Goal: Task Accomplishment & Management: Manage account settings

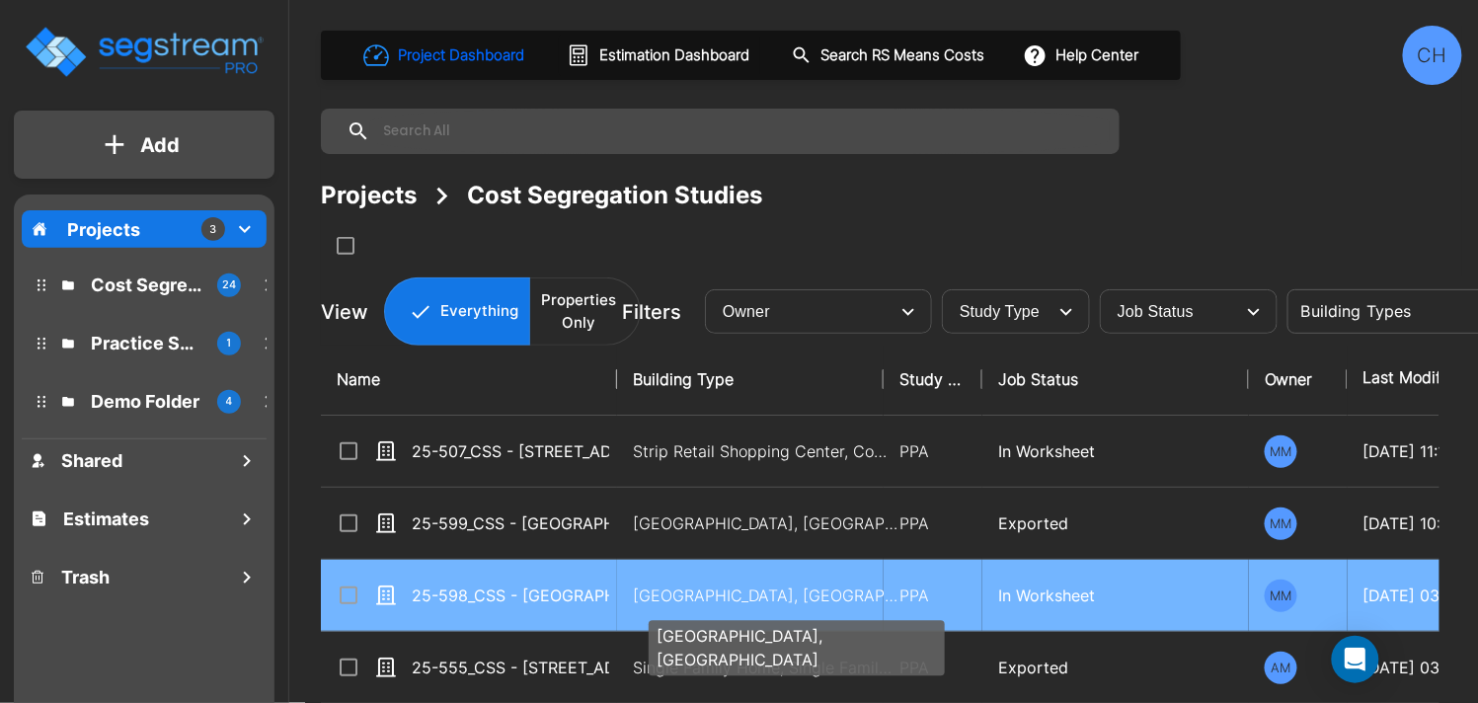
click at [745, 599] on p "Motel-Hotel, Motel-Hotel Site" at bounding box center [766, 596] width 267 height 24
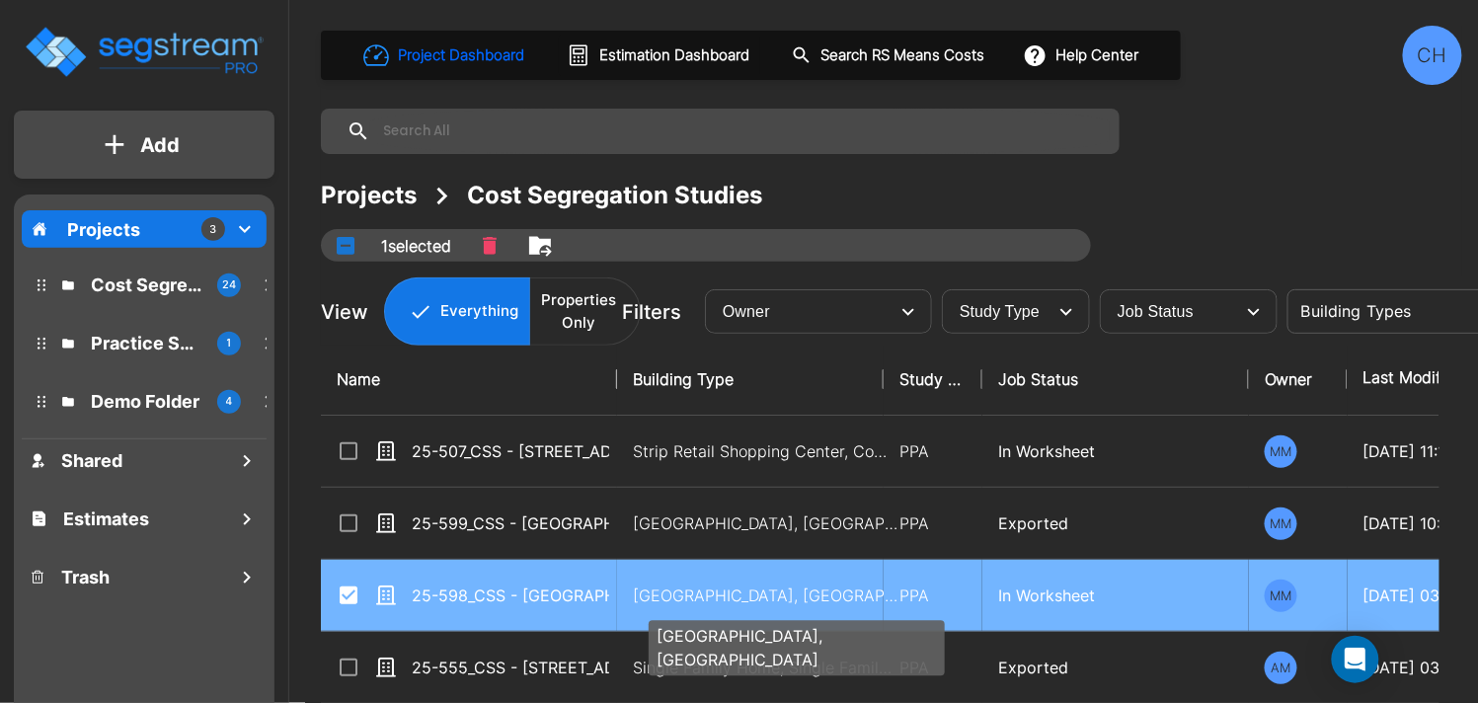
click at [721, 593] on p "Motel-Hotel, Motel-Hotel Site" at bounding box center [766, 596] width 267 height 24
checkbox input "false"
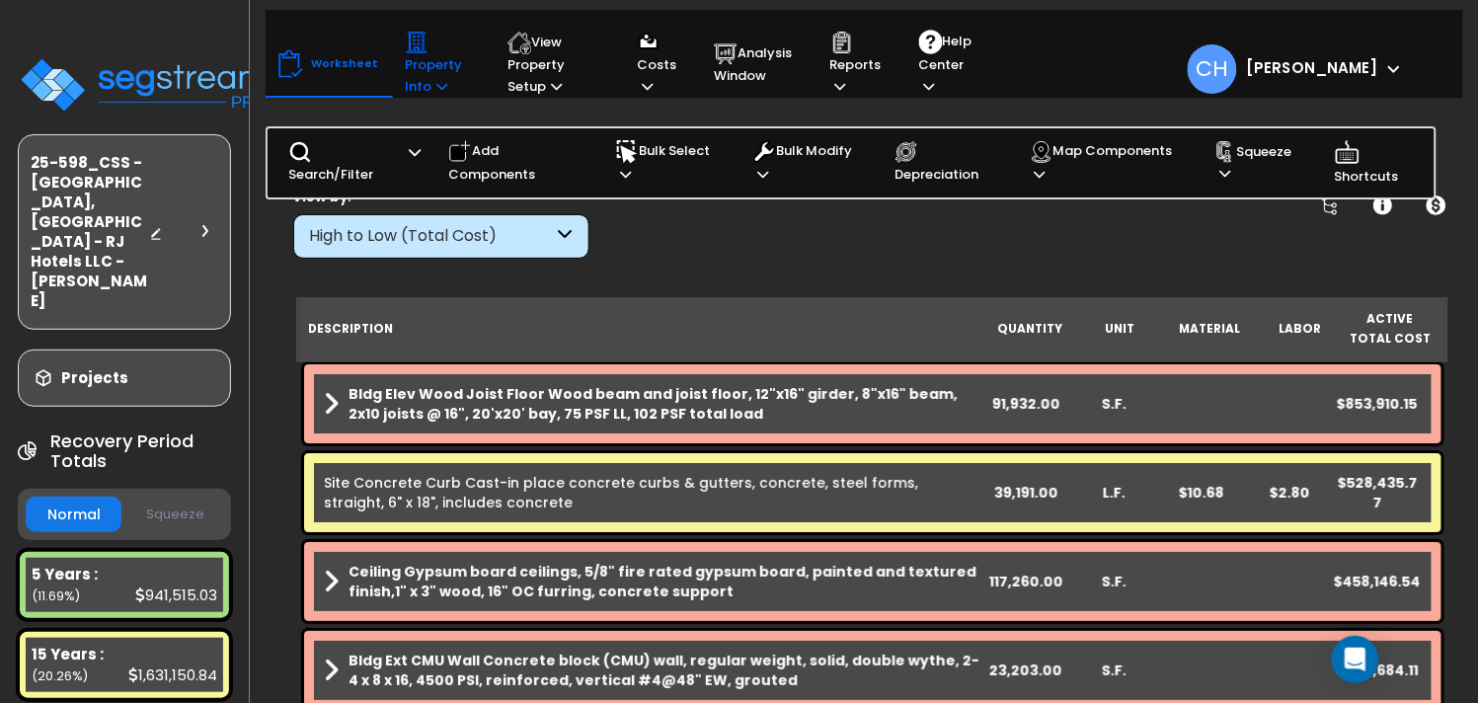
click at [428, 82] on p "Property Info" at bounding box center [437, 64] width 65 height 67
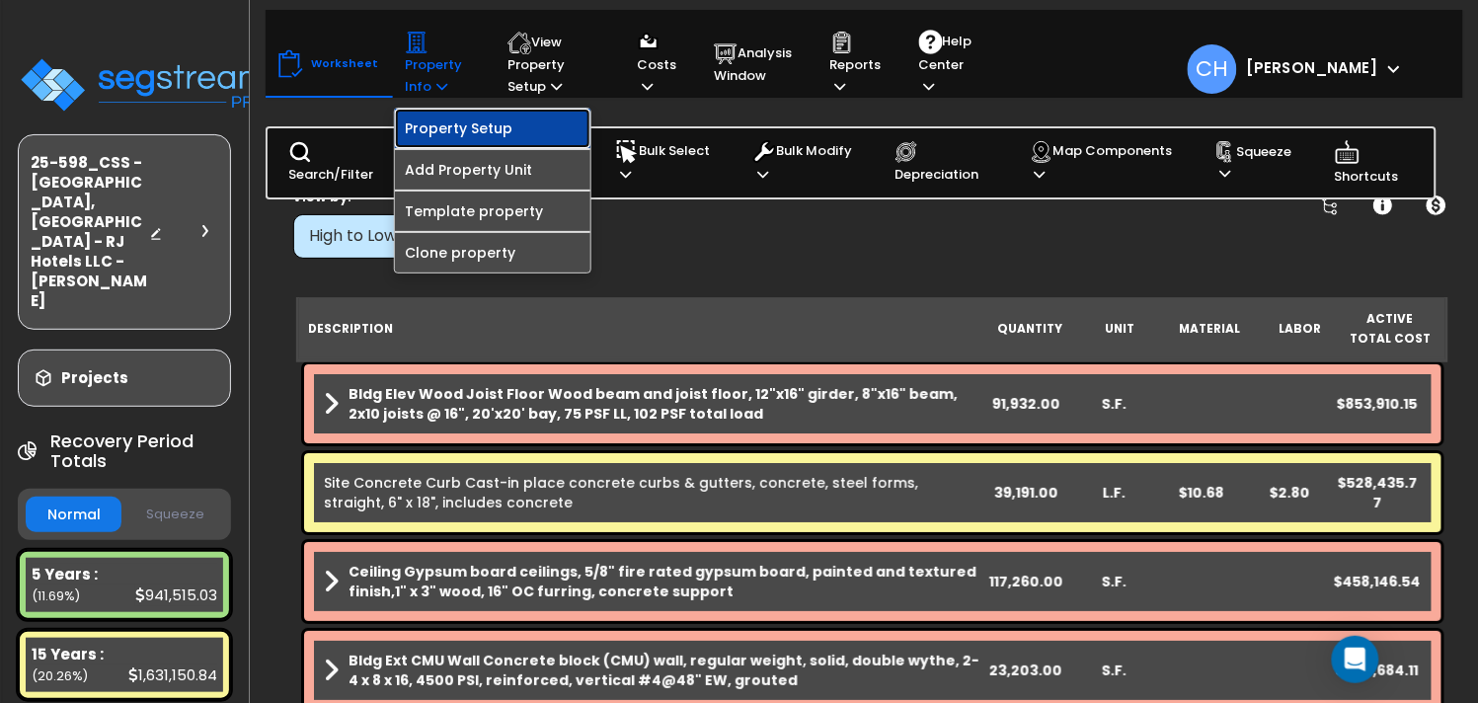
click at [475, 132] on link "Property Setup" at bounding box center [493, 128] width 196 height 39
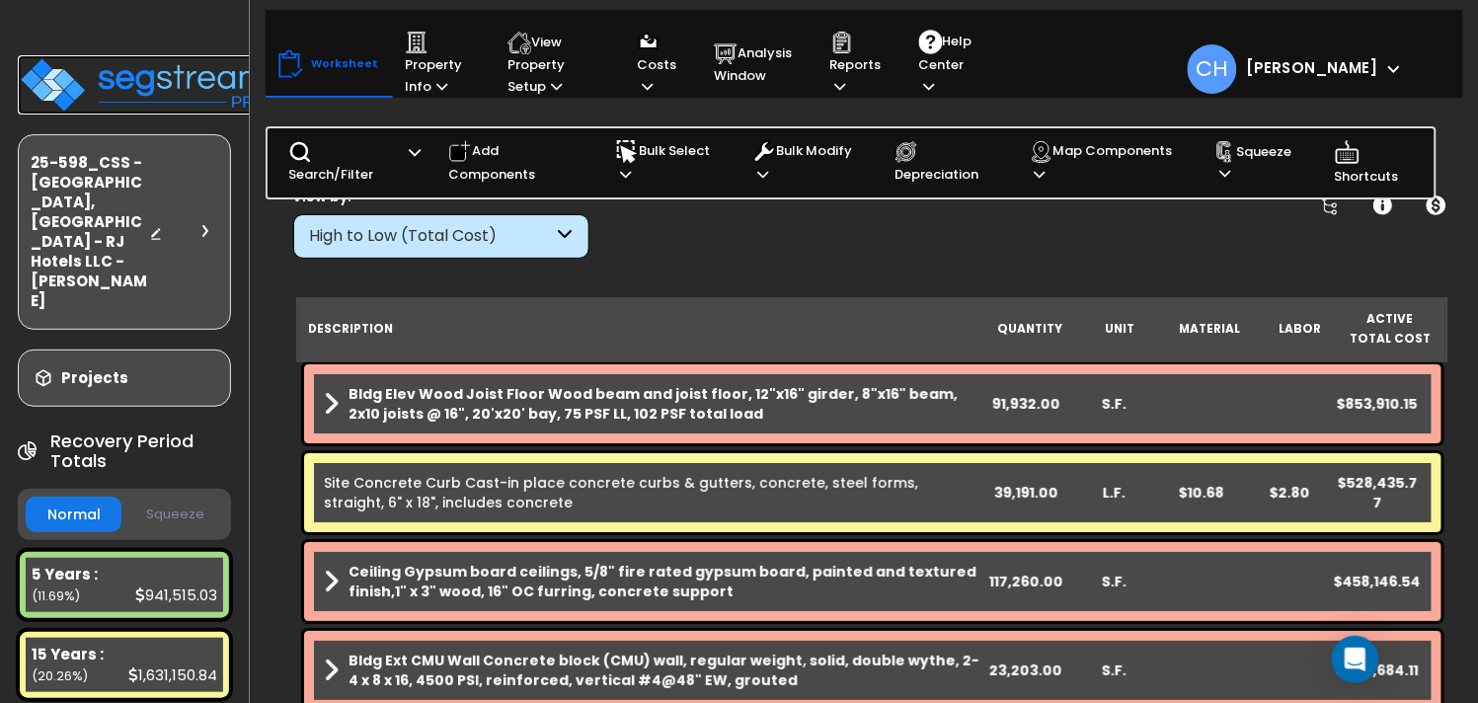
click at [170, 75] on img at bounding box center [146, 84] width 257 height 59
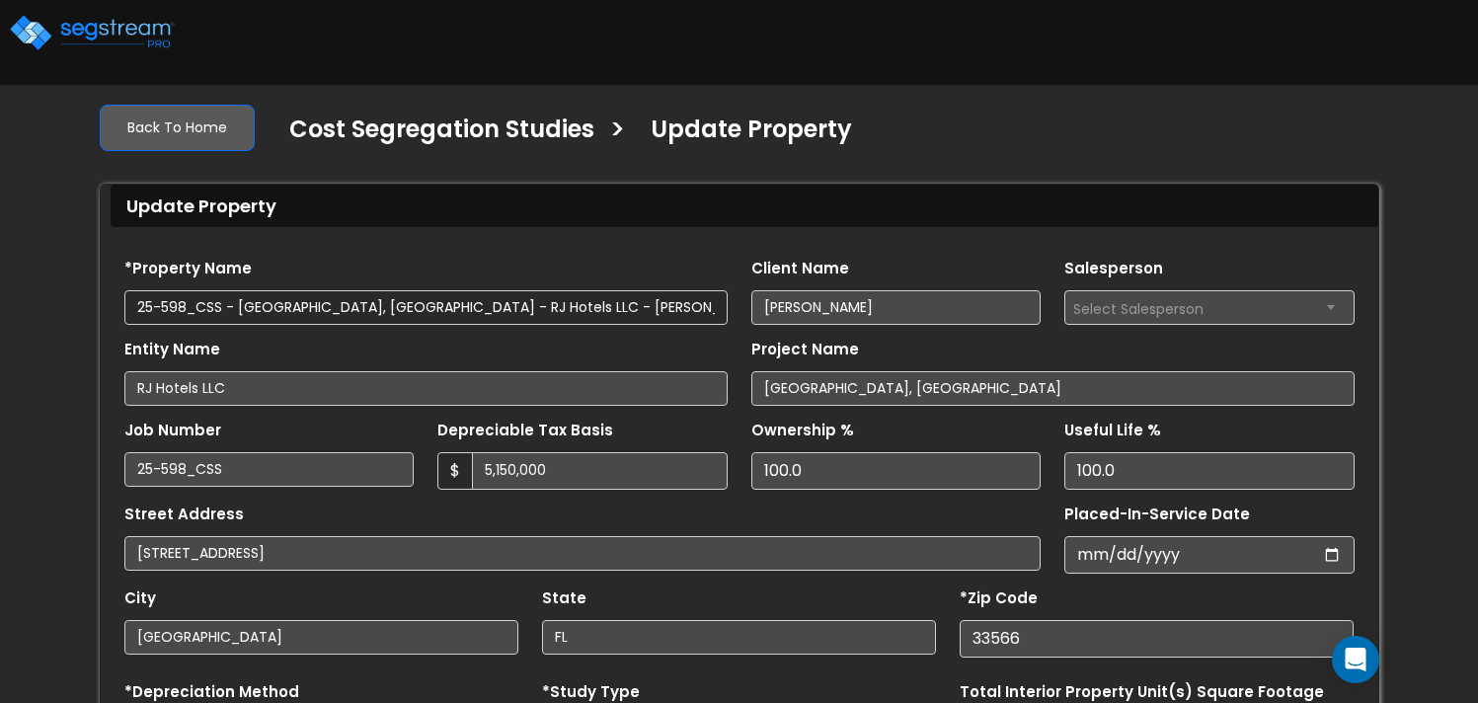
select select "2024"
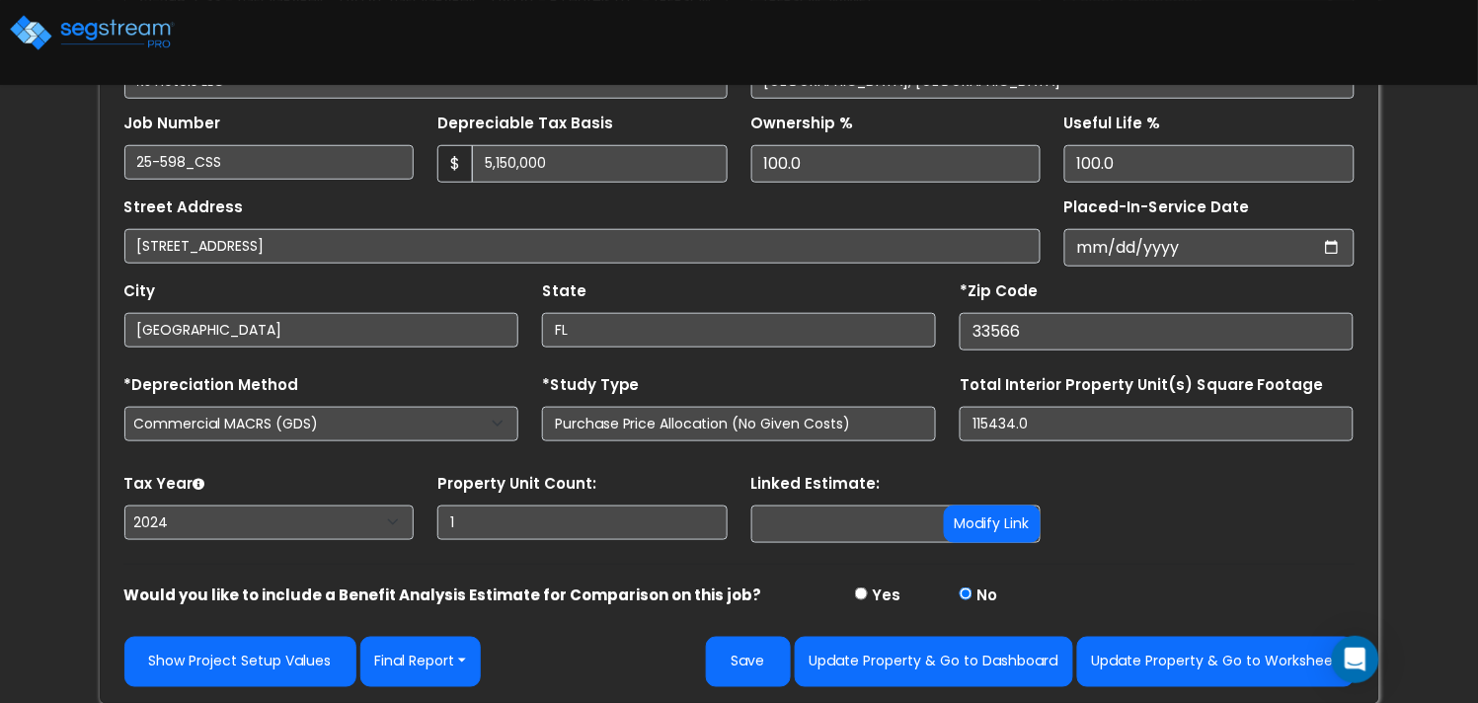
scroll to position [309, 0]
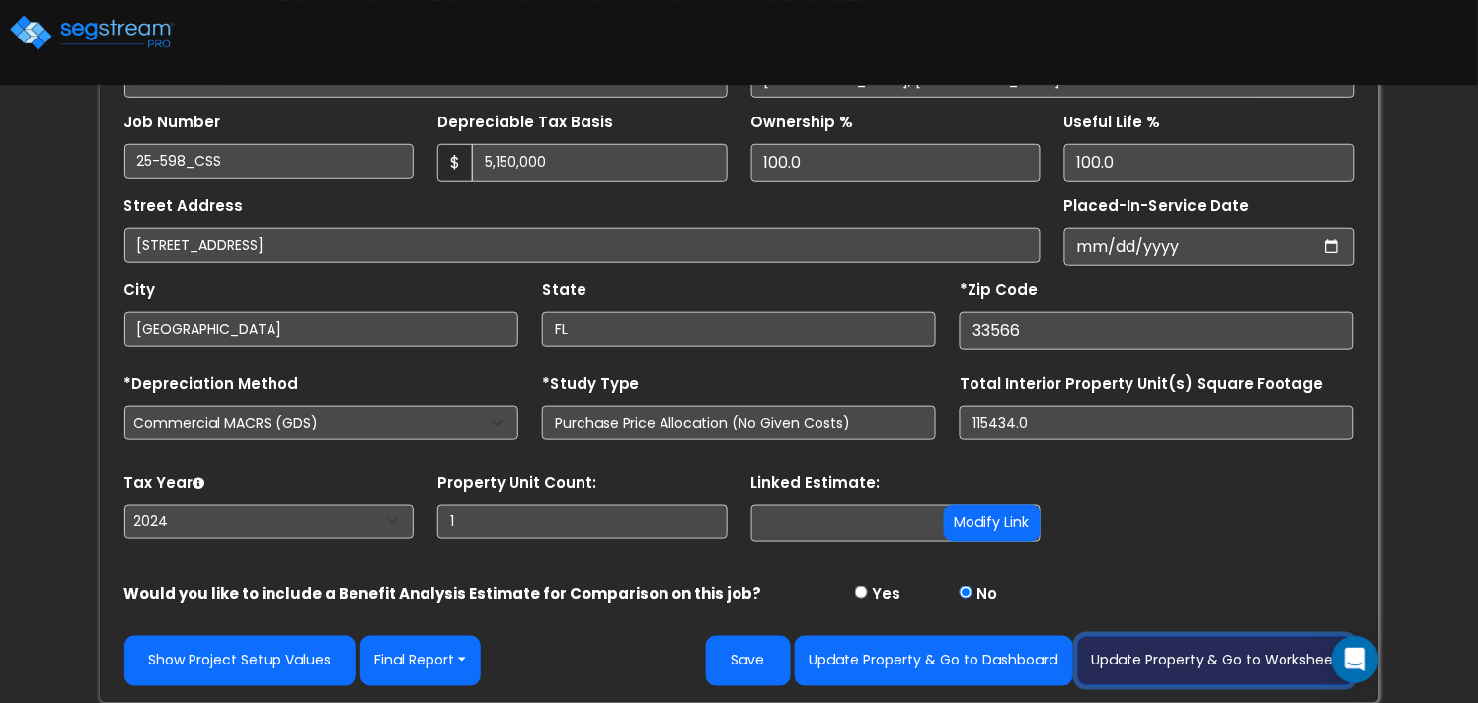
click at [1205, 653] on button "Update Property & Go to Worksheet" at bounding box center [1215, 661] width 277 height 50
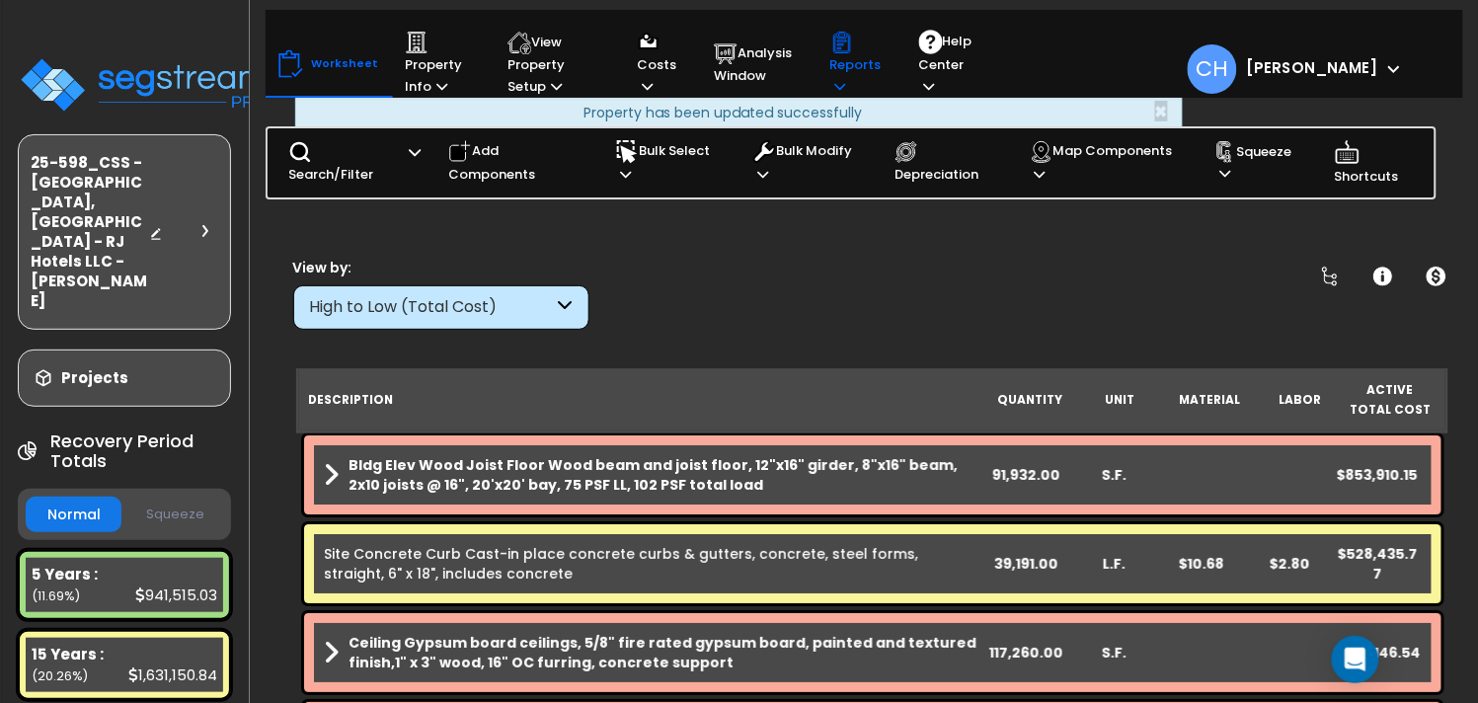
click at [826, 61] on div "Reports Get Report Manage Report Images Manage Report Custom Fields Download Re…" at bounding box center [856, 64] width 73 height 87
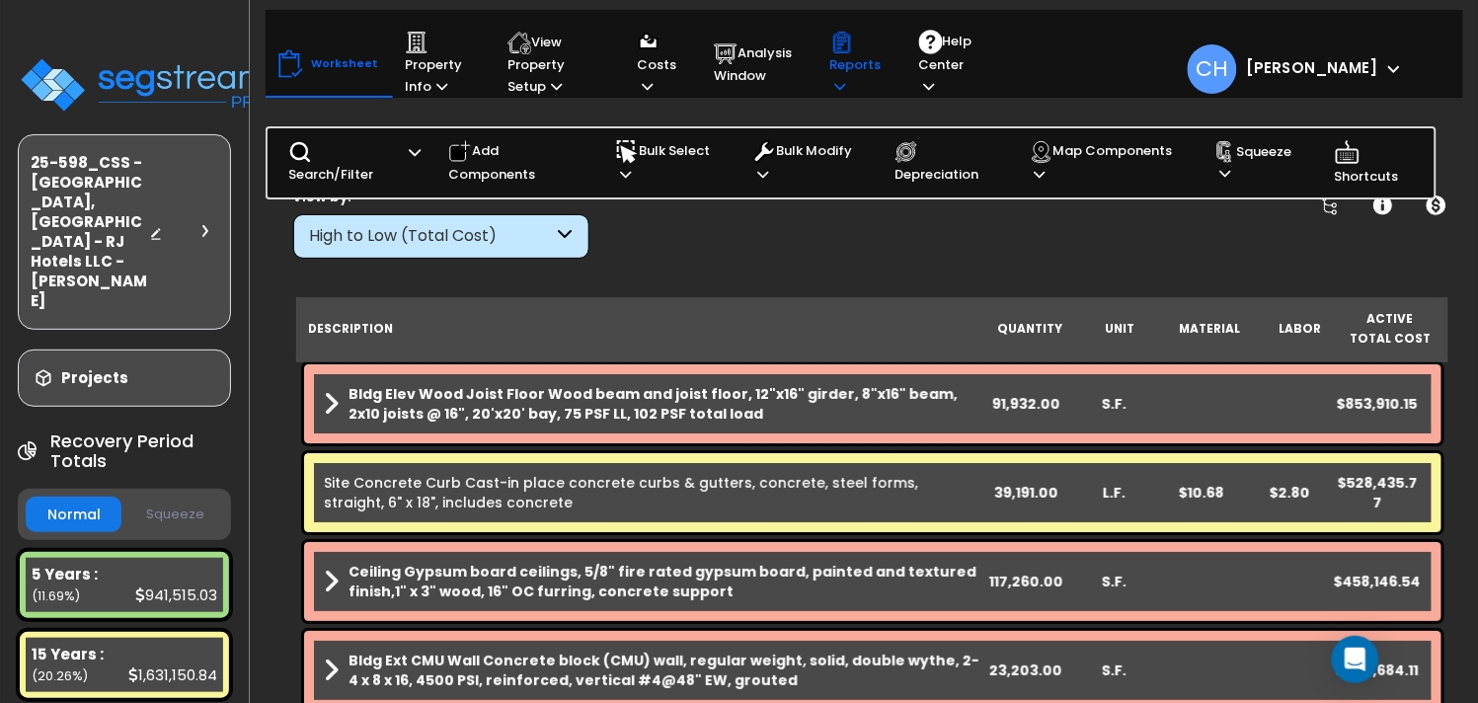
click at [841, 84] on icon at bounding box center [840, 86] width 11 height 13
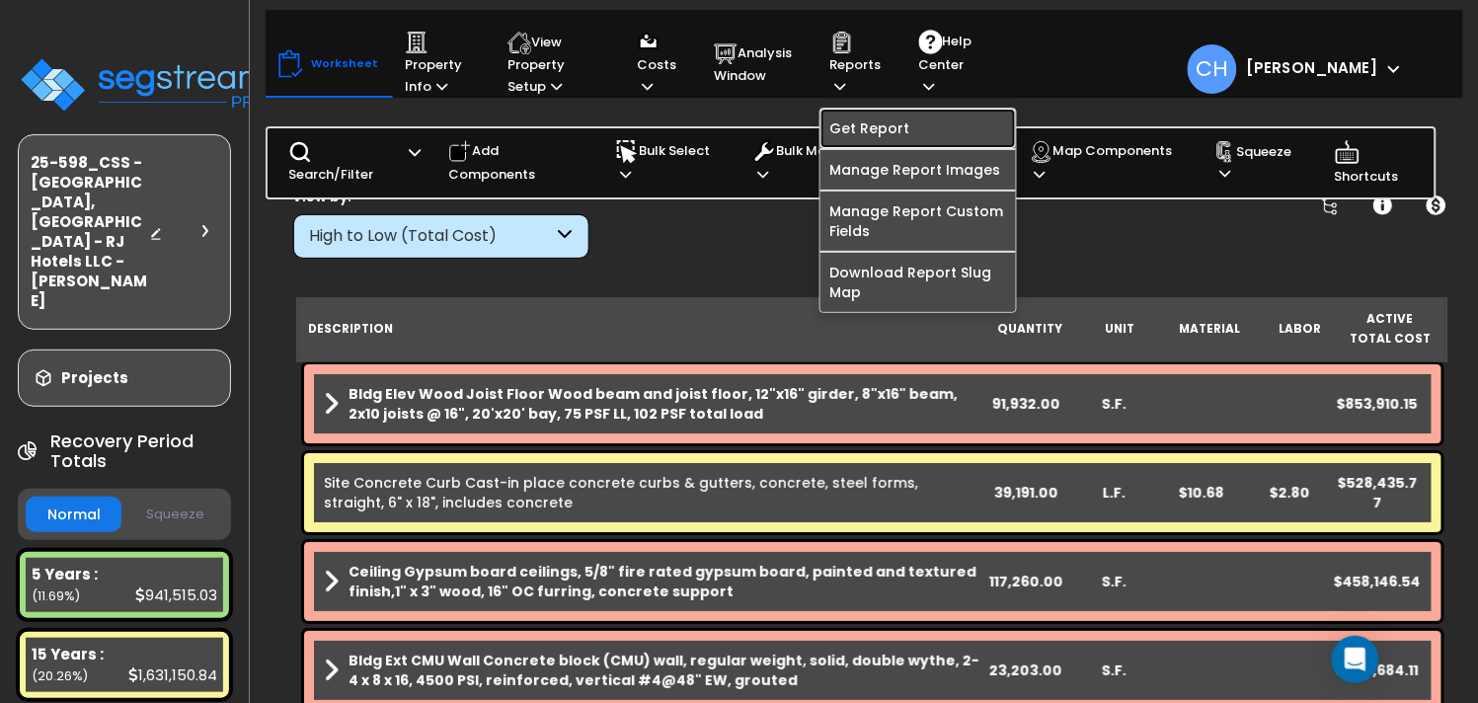
click at [874, 135] on link "Get Report" at bounding box center [919, 128] width 196 height 39
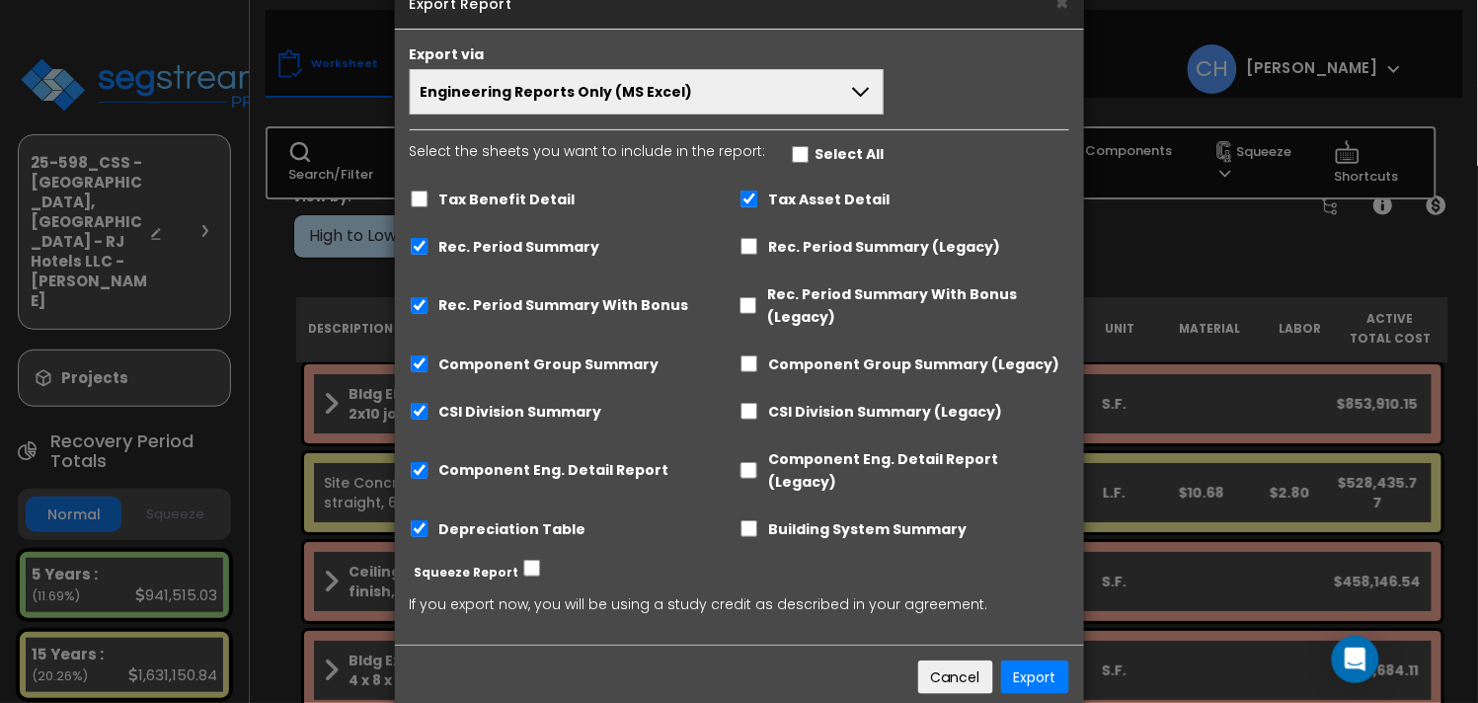
scroll to position [60, 0]
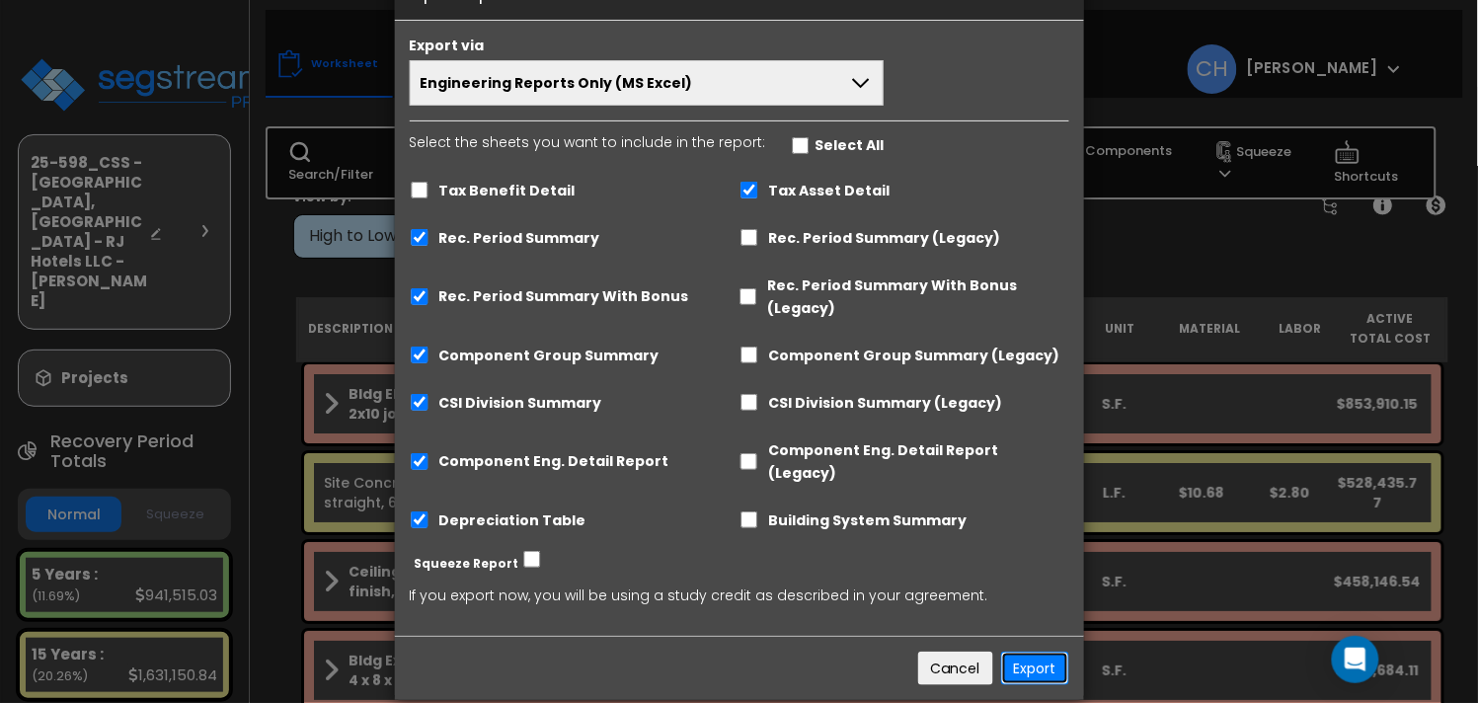
click at [1037, 656] on button "Export" at bounding box center [1035, 669] width 68 height 34
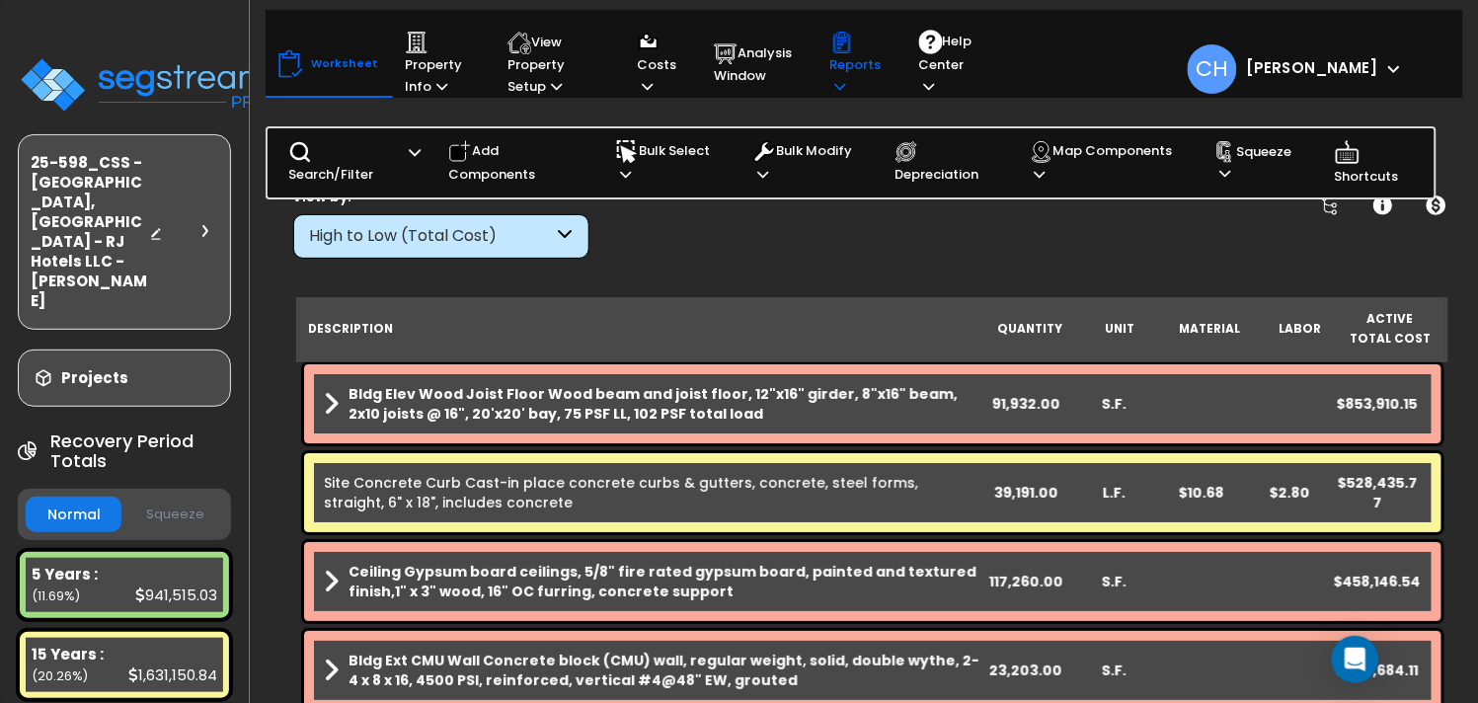
click at [847, 81] on p "Reports" at bounding box center [855, 64] width 51 height 67
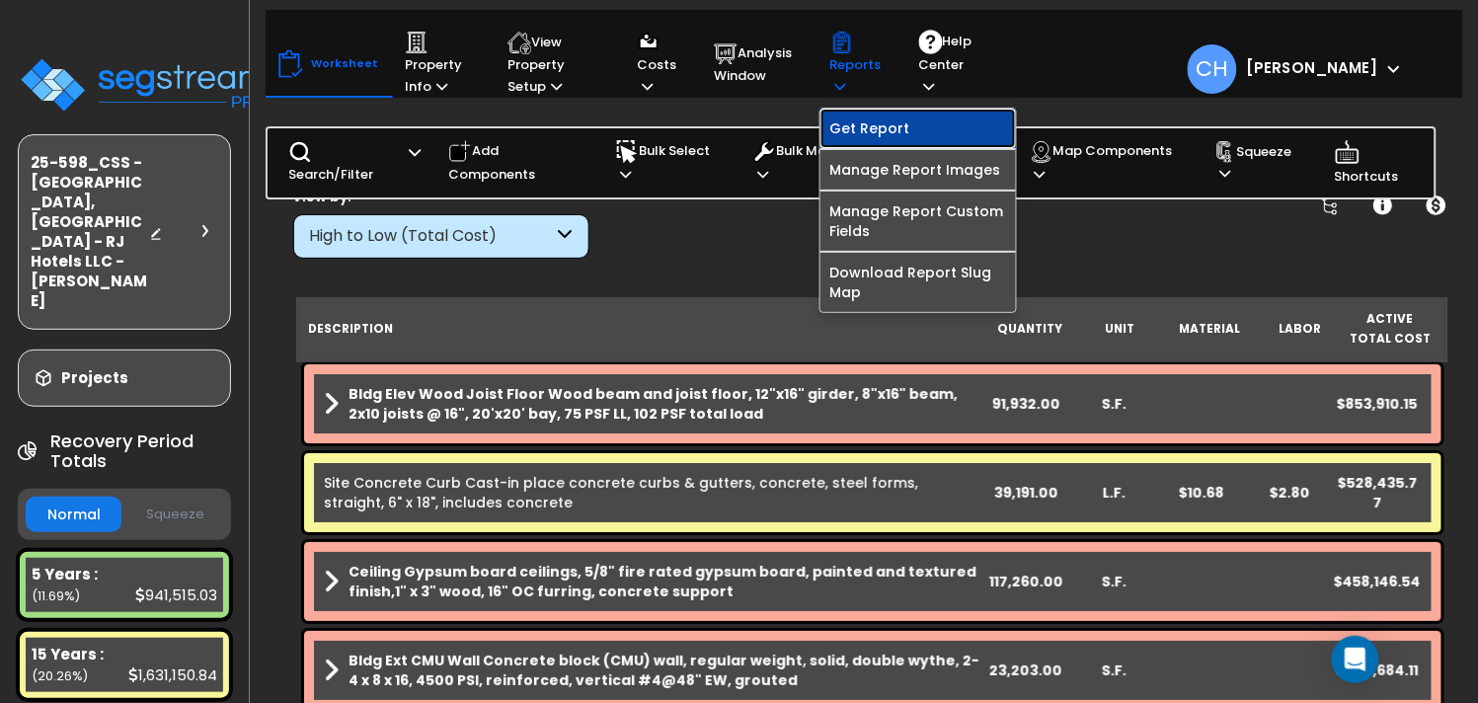
click at [880, 126] on link "Get Report" at bounding box center [919, 128] width 196 height 39
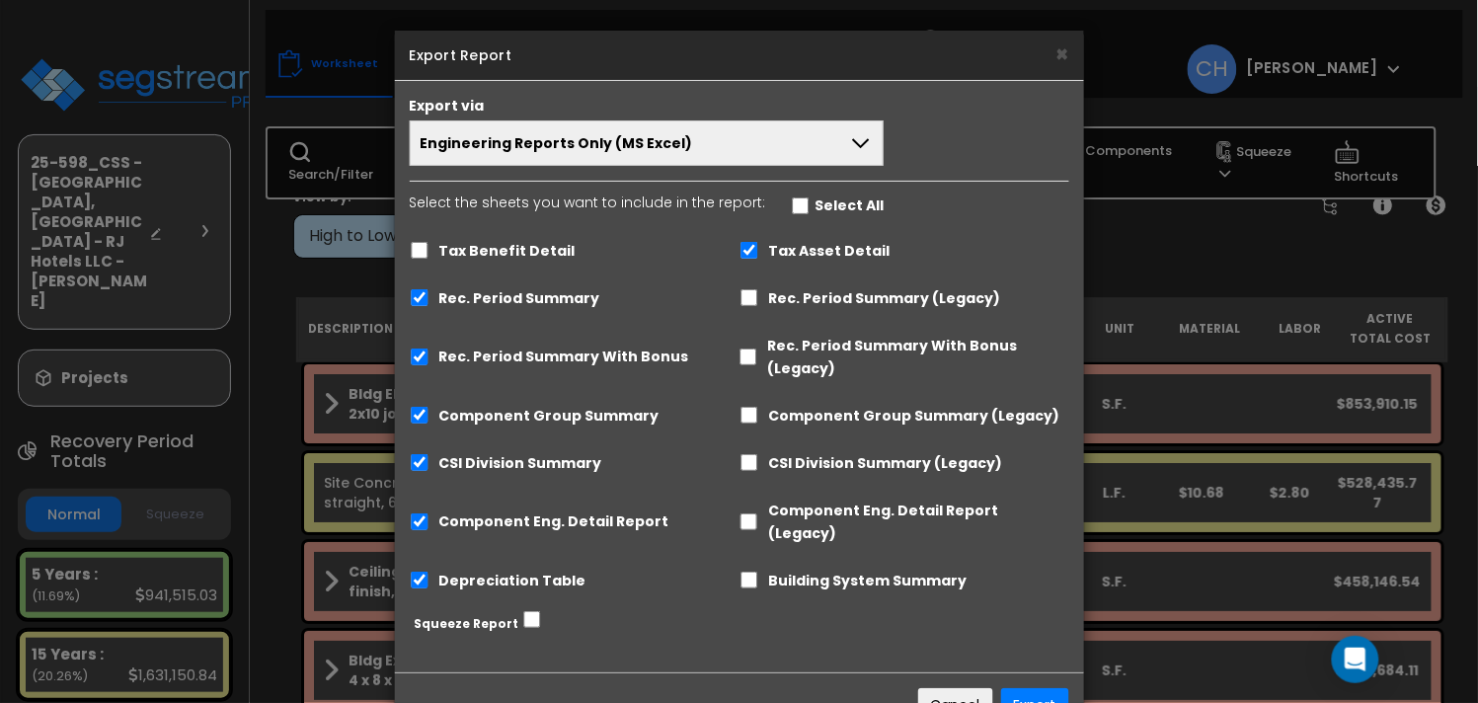
scroll to position [1, 0]
click at [639, 126] on button "Engineering Reports Only (MS Excel)" at bounding box center [647, 141] width 475 height 45
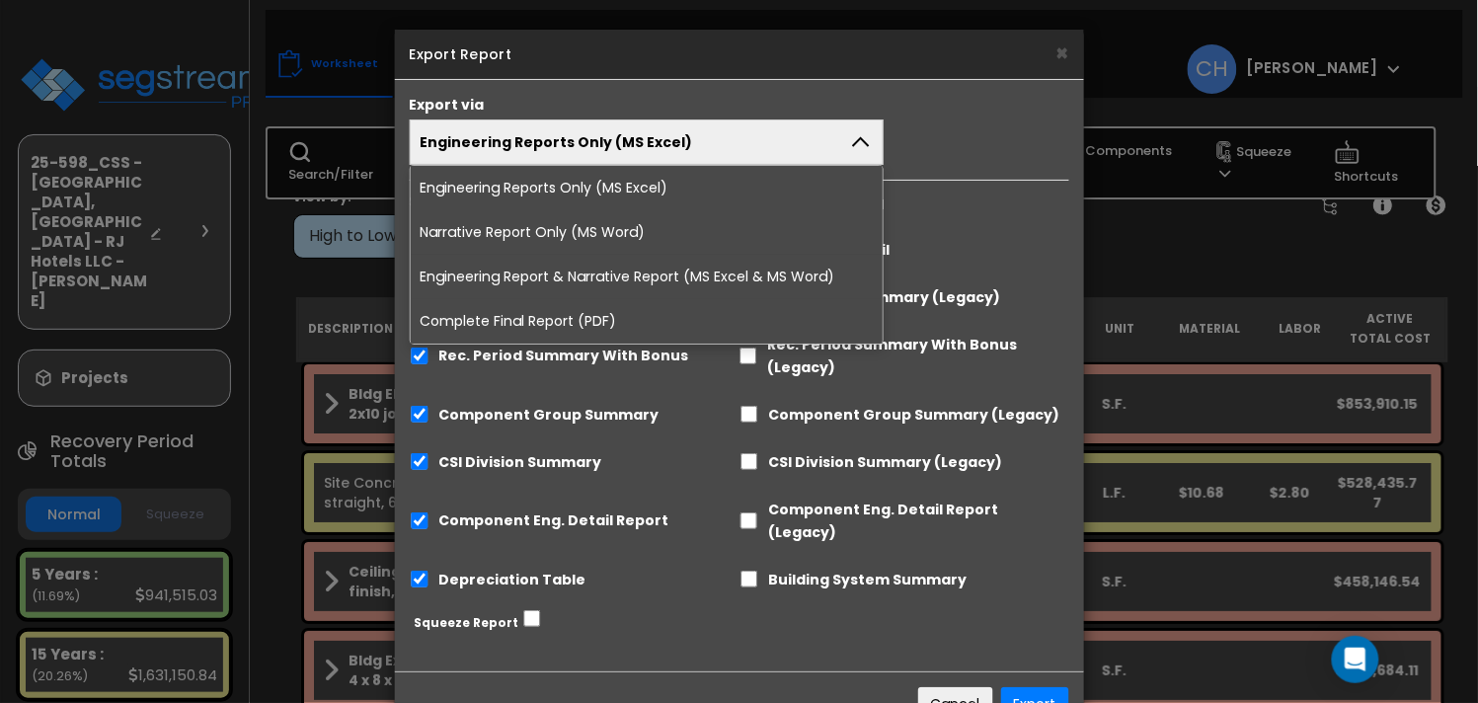
scroll to position [43, 0]
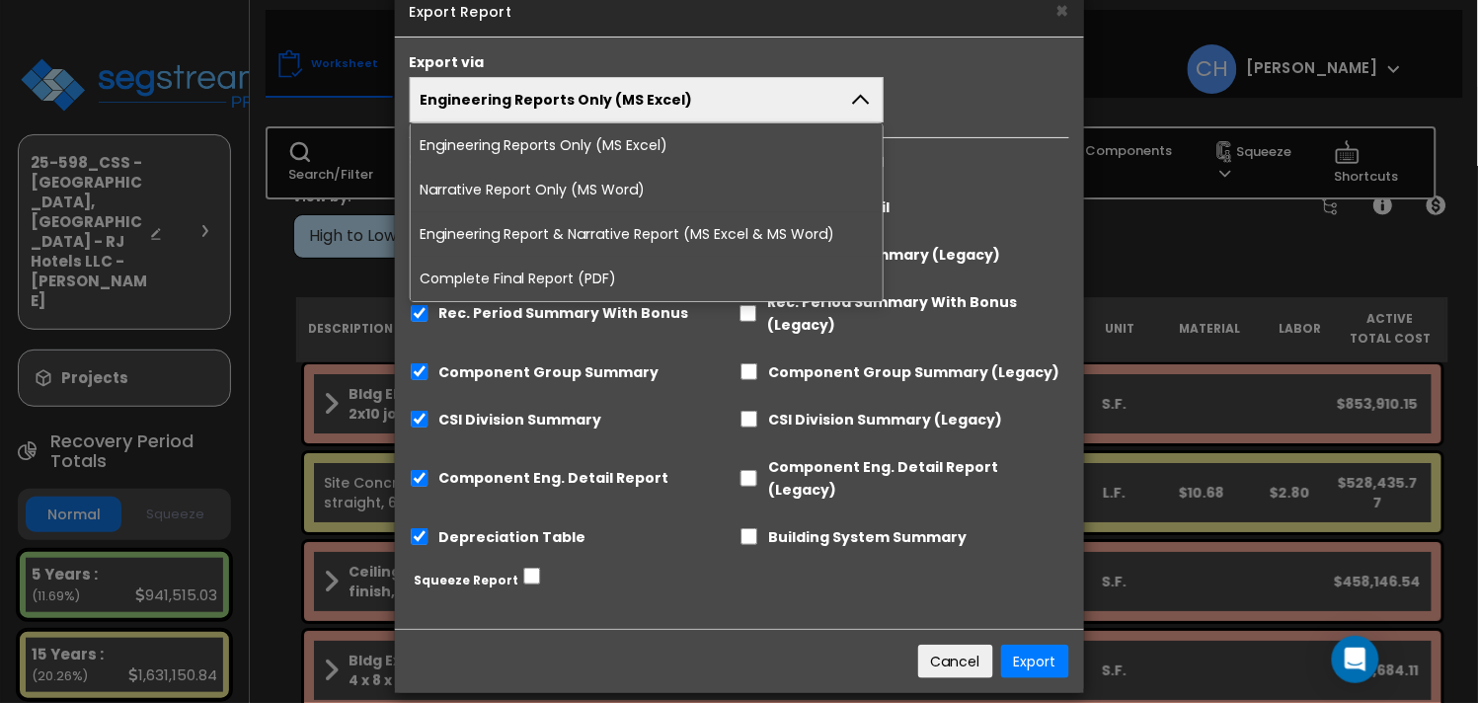
click at [580, 275] on li "Complete Final Report (PDF)" at bounding box center [647, 279] width 473 height 44
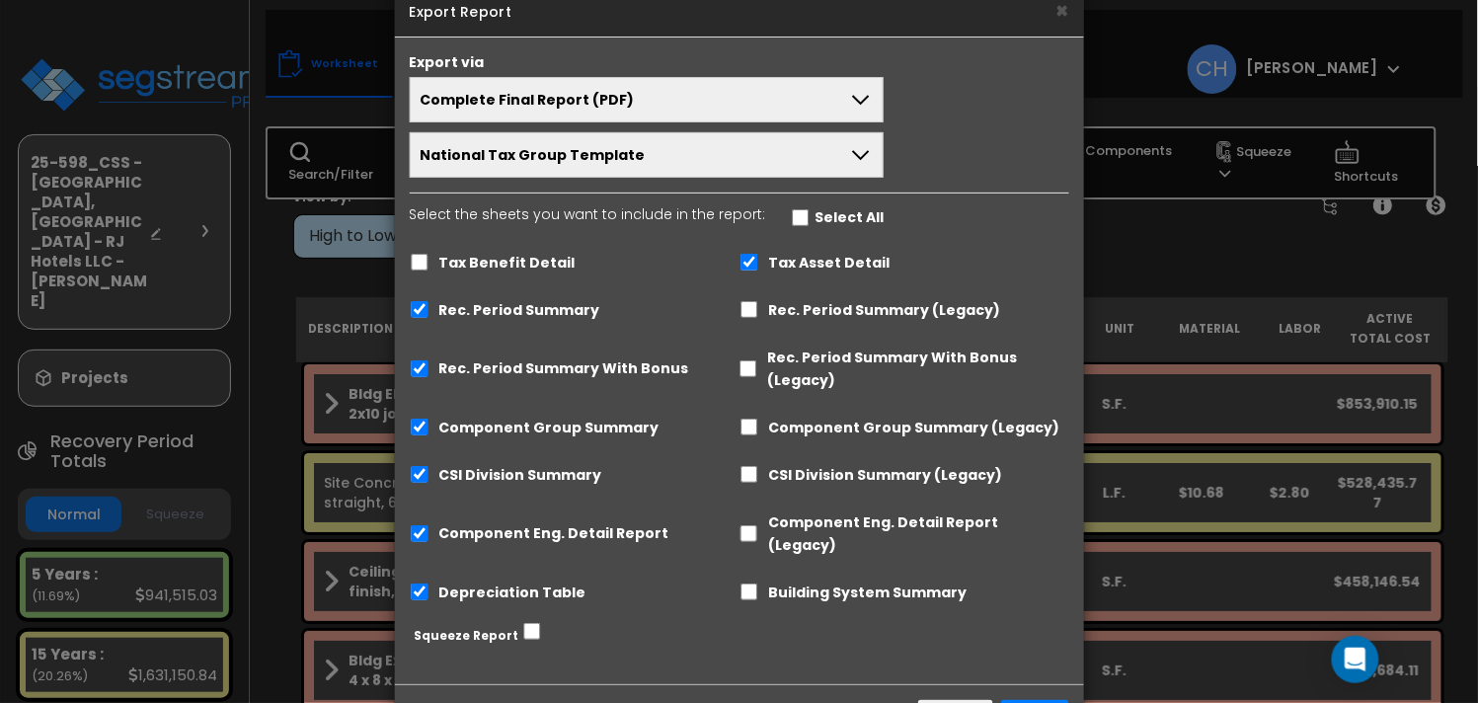
scroll to position [99, 0]
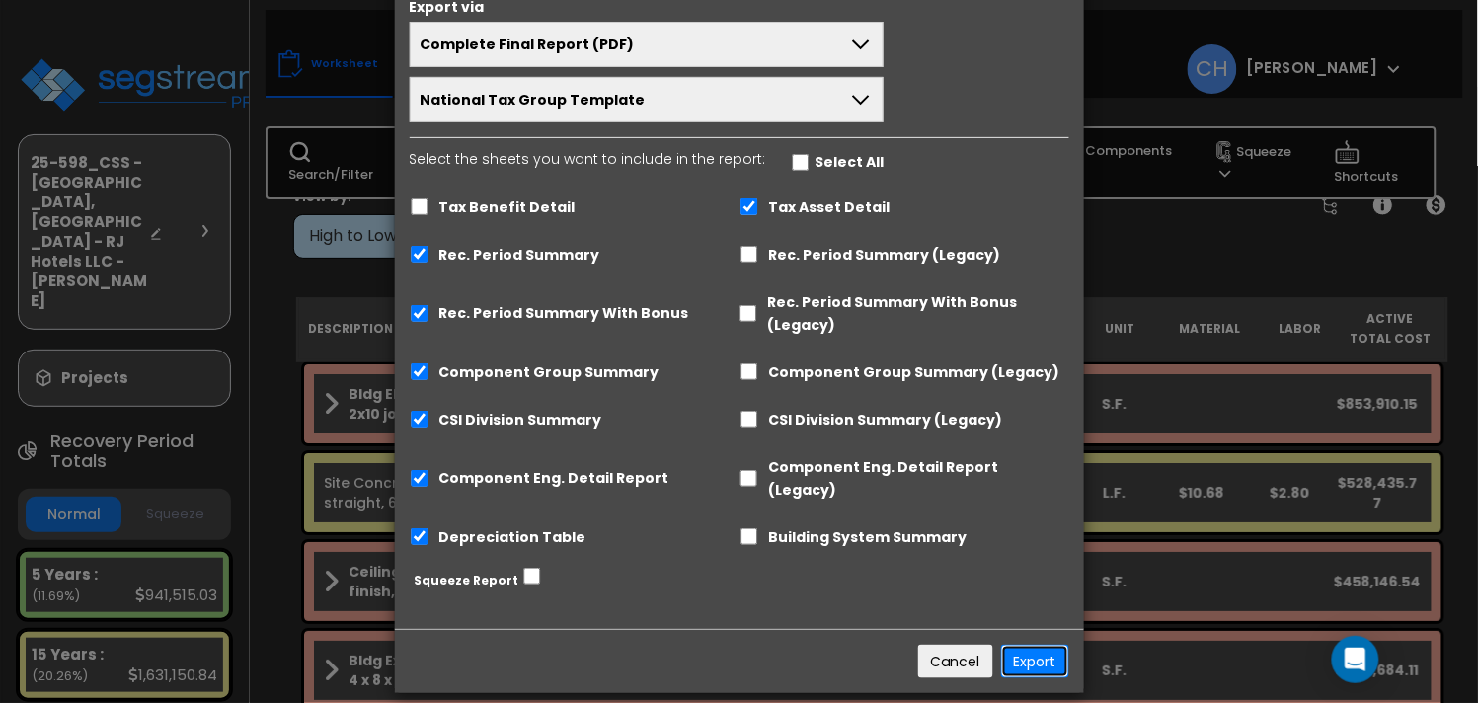
click at [1038, 645] on button "Export" at bounding box center [1035, 662] width 68 height 34
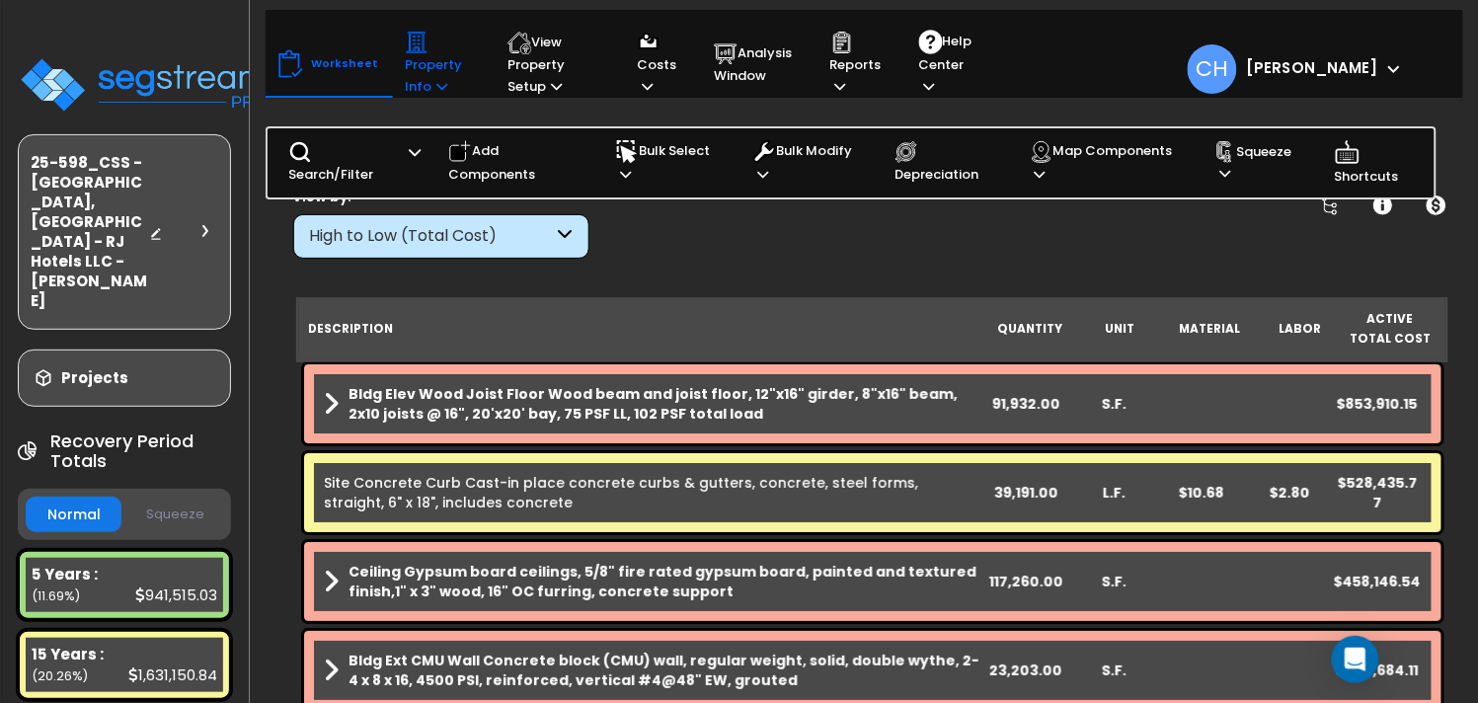
click at [423, 90] on p "Property Info" at bounding box center [437, 64] width 65 height 67
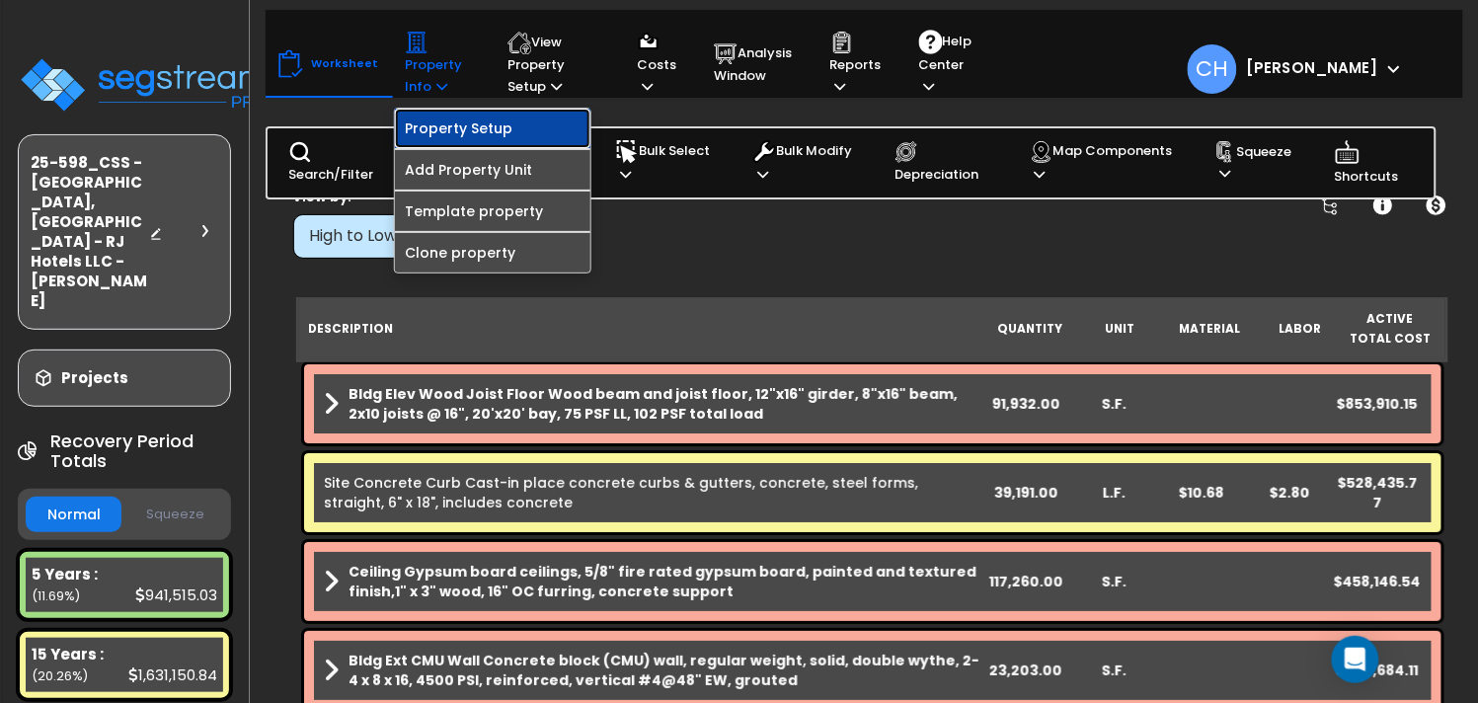
click at [433, 135] on link "Property Setup" at bounding box center [493, 128] width 196 height 39
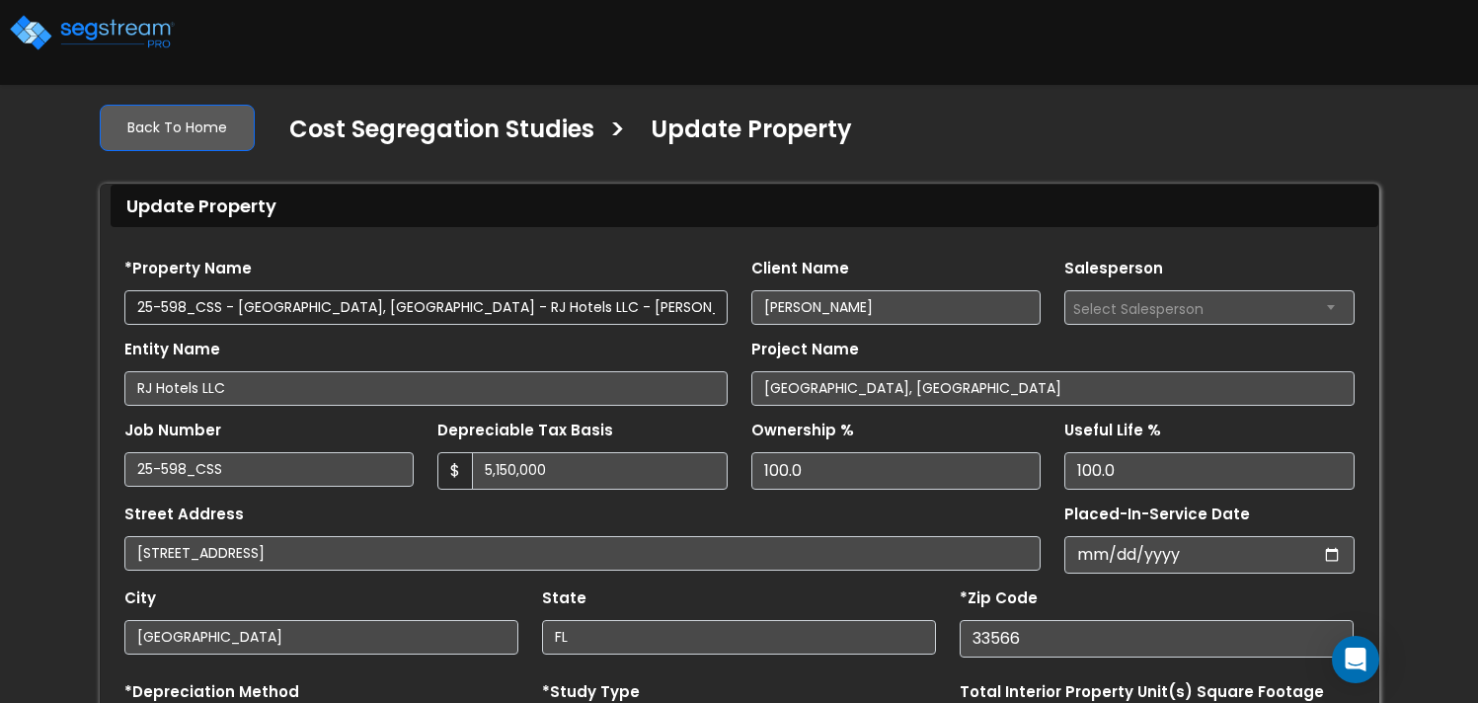
select select "2024"
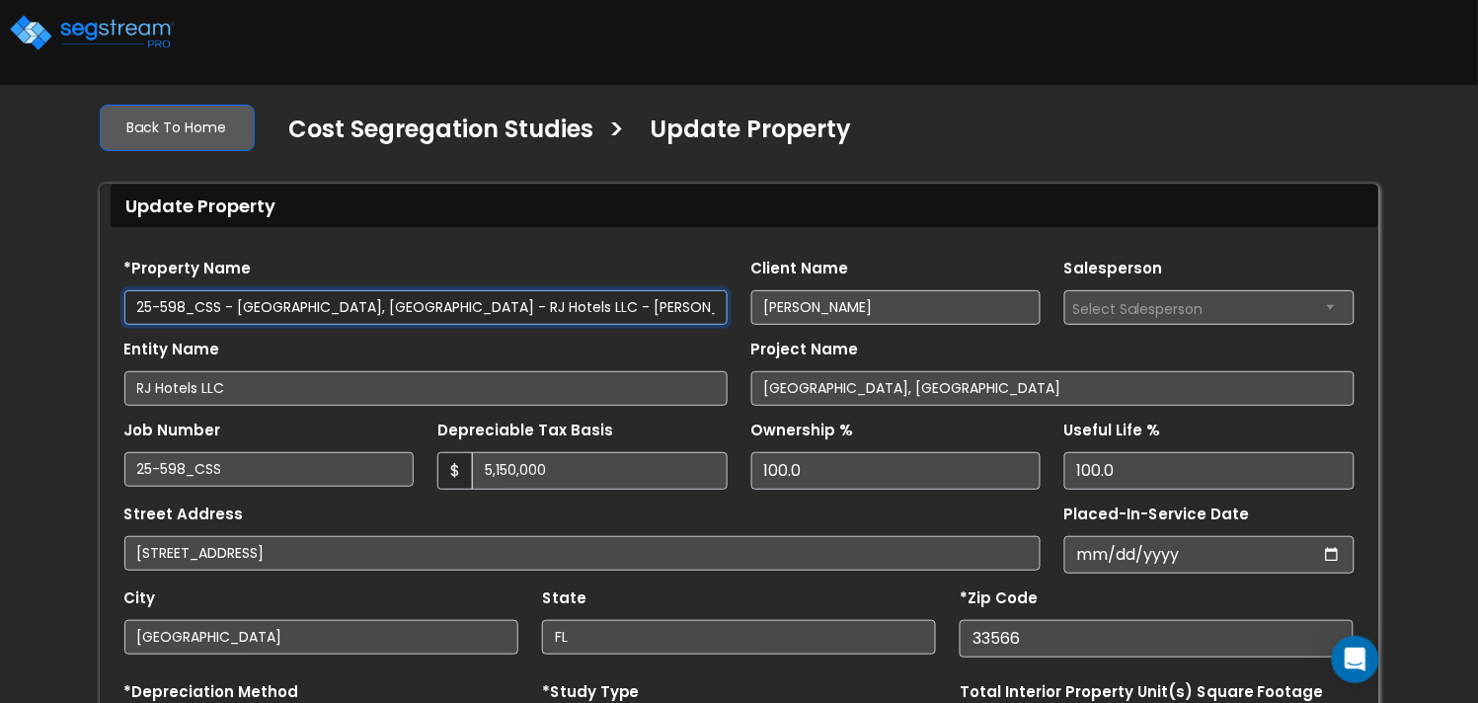
drag, startPoint x: 454, startPoint y: 312, endPoint x: 432, endPoint y: 309, distance: 21.9
click at [452, 312] on input "25-598_CSS - [GEOGRAPHIC_DATA], [GEOGRAPHIC_DATA] - RJ Hotels LLC - [PERSON_NAM…" at bounding box center [425, 307] width 603 height 35
drag, startPoint x: 420, startPoint y: 309, endPoint x: 509, endPoint y: 308, distance: 88.9
click at [509, 308] on input "25-598_CSS - [GEOGRAPHIC_DATA], [GEOGRAPHIC_DATA] - RJ Hotels LLC - [PERSON_NAM…" at bounding box center [425, 307] width 603 height 35
paste input "[GEOGRAPHIC_DATA],"
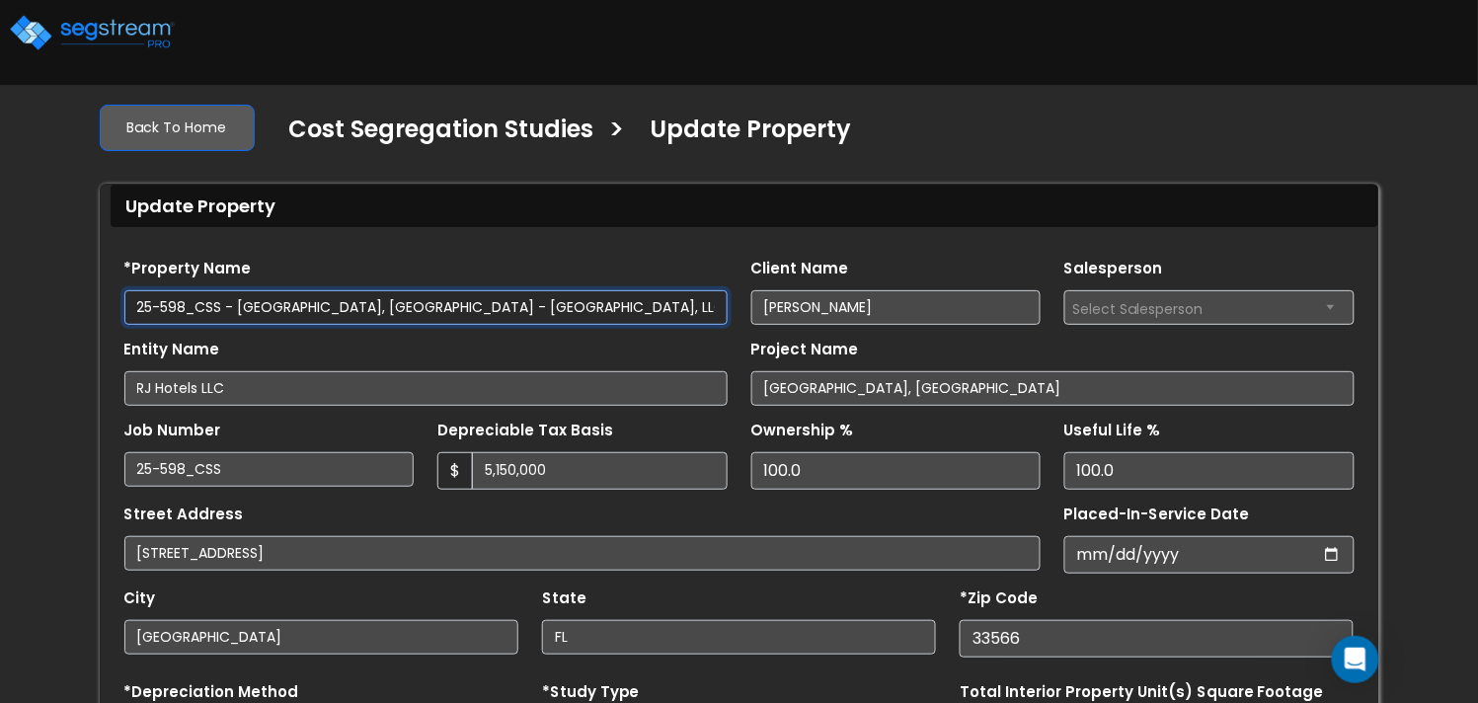
type input "25-598_CSS - [GEOGRAPHIC_DATA], [GEOGRAPHIC_DATA] - [GEOGRAPHIC_DATA], LLC - [P…"
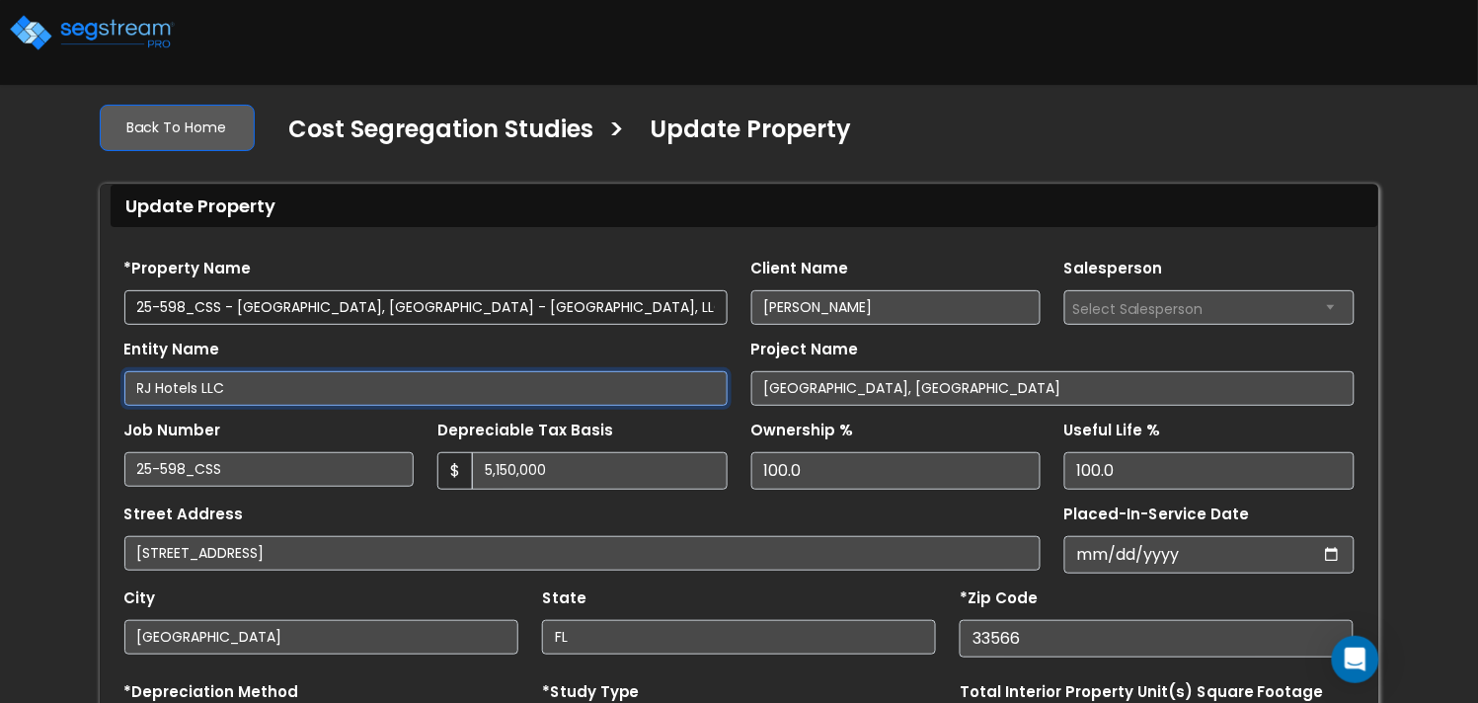
drag, startPoint x: 242, startPoint y: 386, endPoint x: 13, endPoint y: 381, distance: 229.1
click at [0, 380] on html "Notification x View All [PERSON_NAME] National Tax Group" at bounding box center [739, 505] width 1478 height 1011
paste input "[GEOGRAPHIC_DATA],"
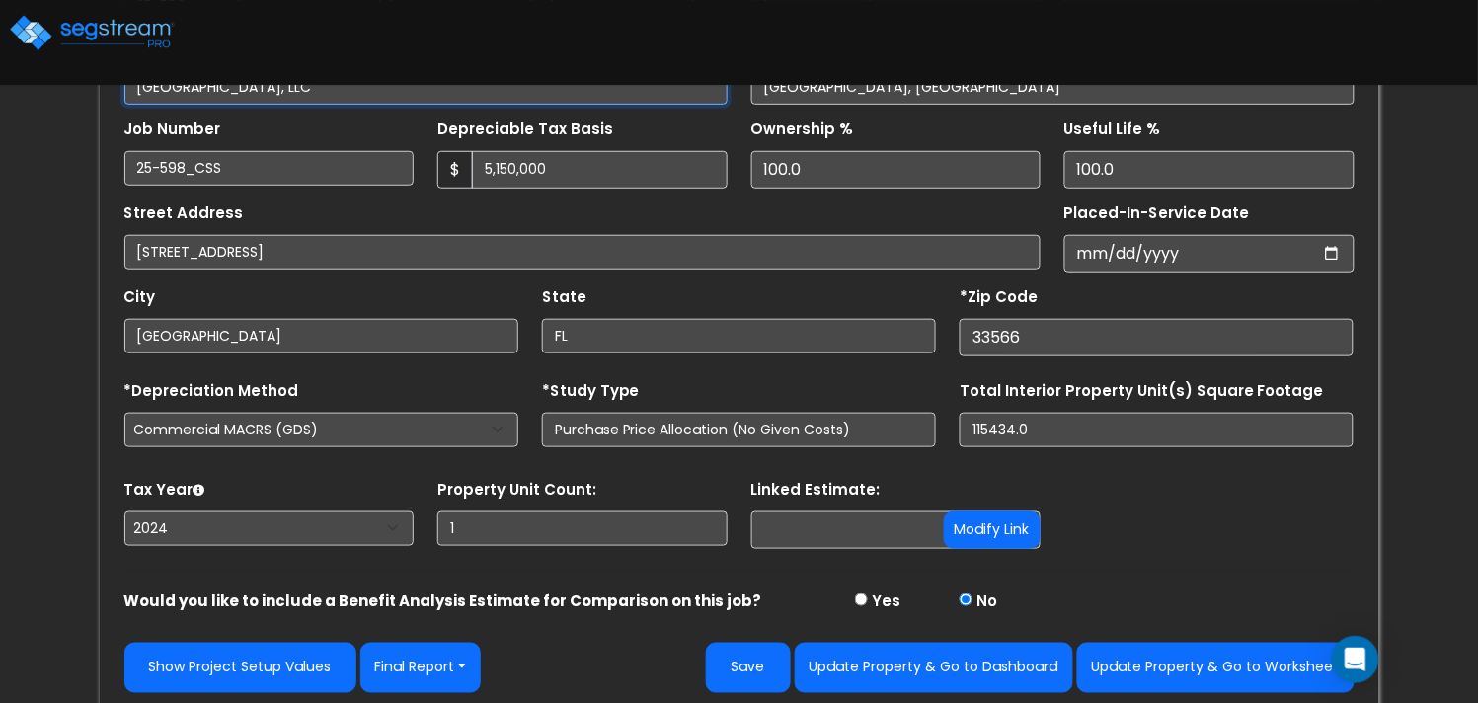
scroll to position [309, 0]
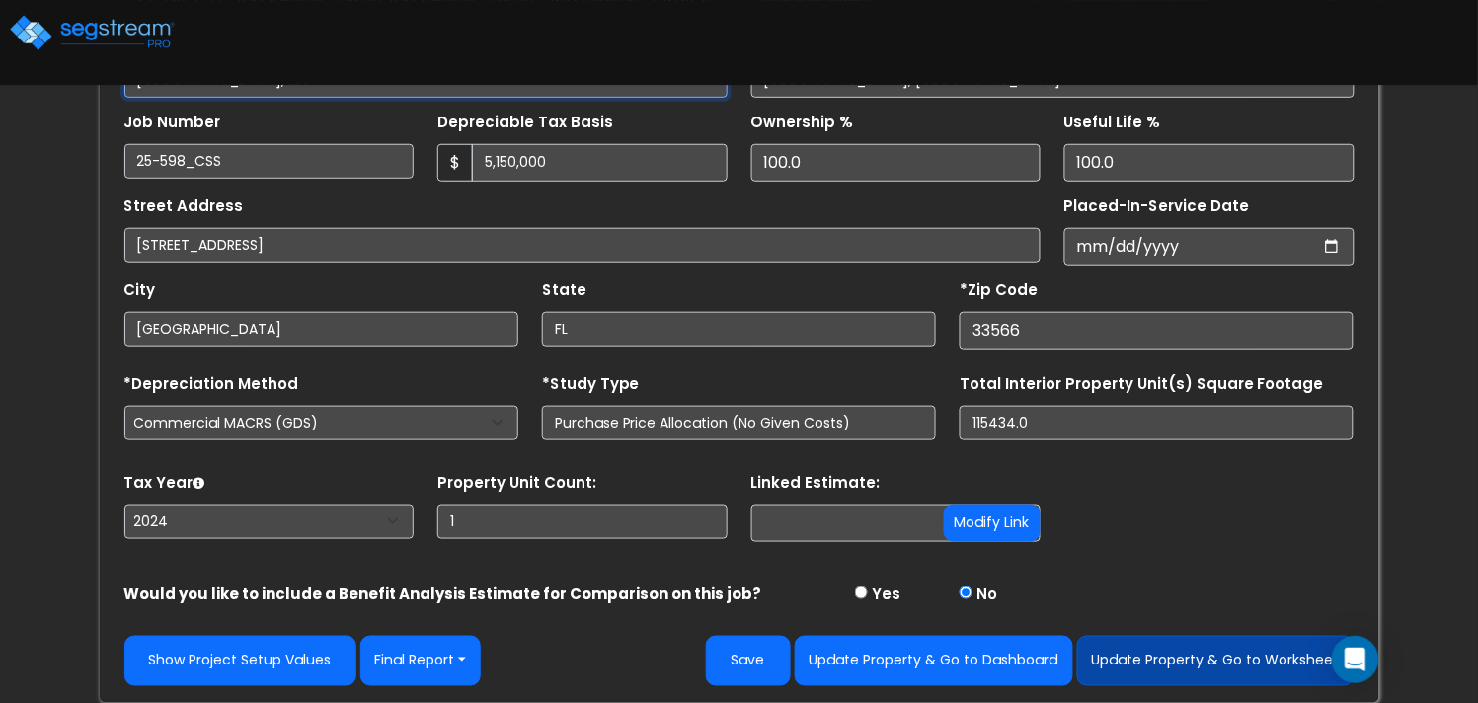
type input "[GEOGRAPHIC_DATA], LLC"
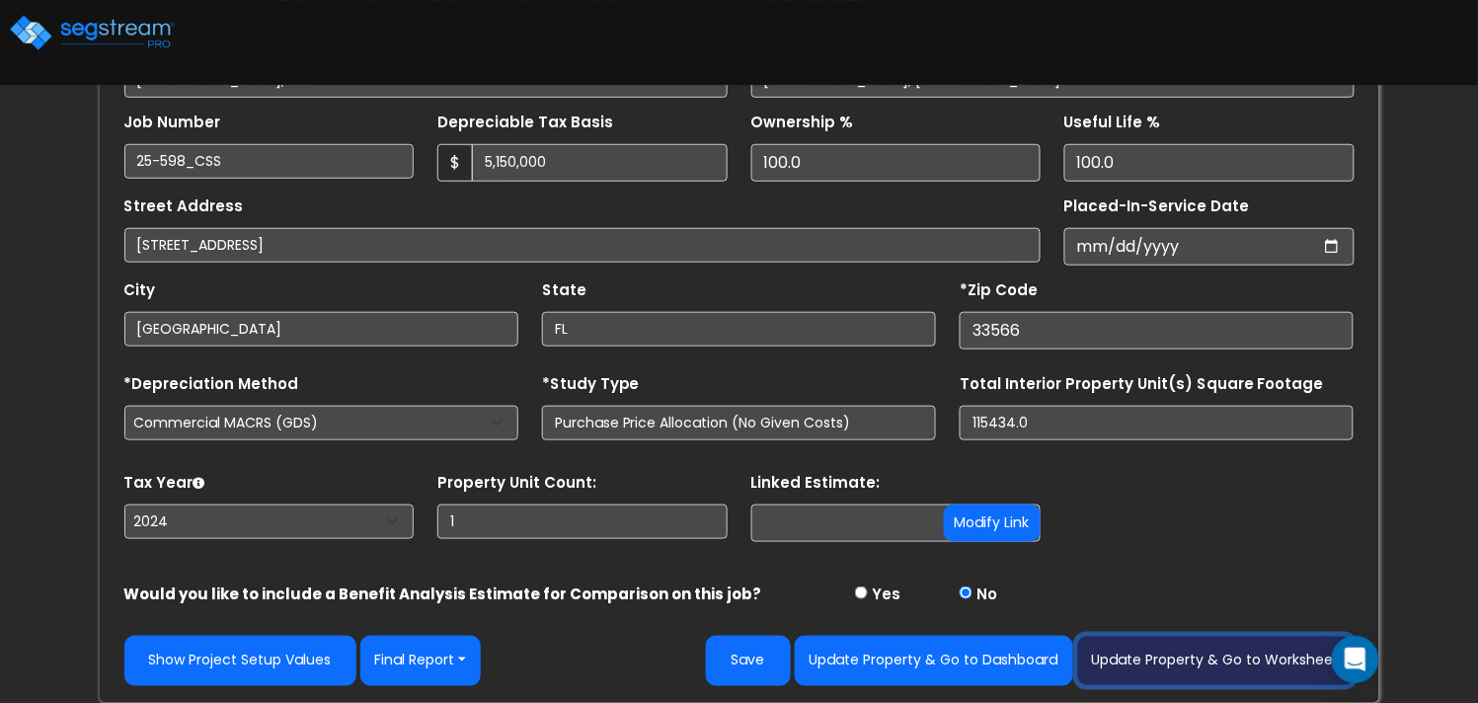
click at [1194, 662] on button "Update Property & Go to Worksheet" at bounding box center [1215, 661] width 277 height 50
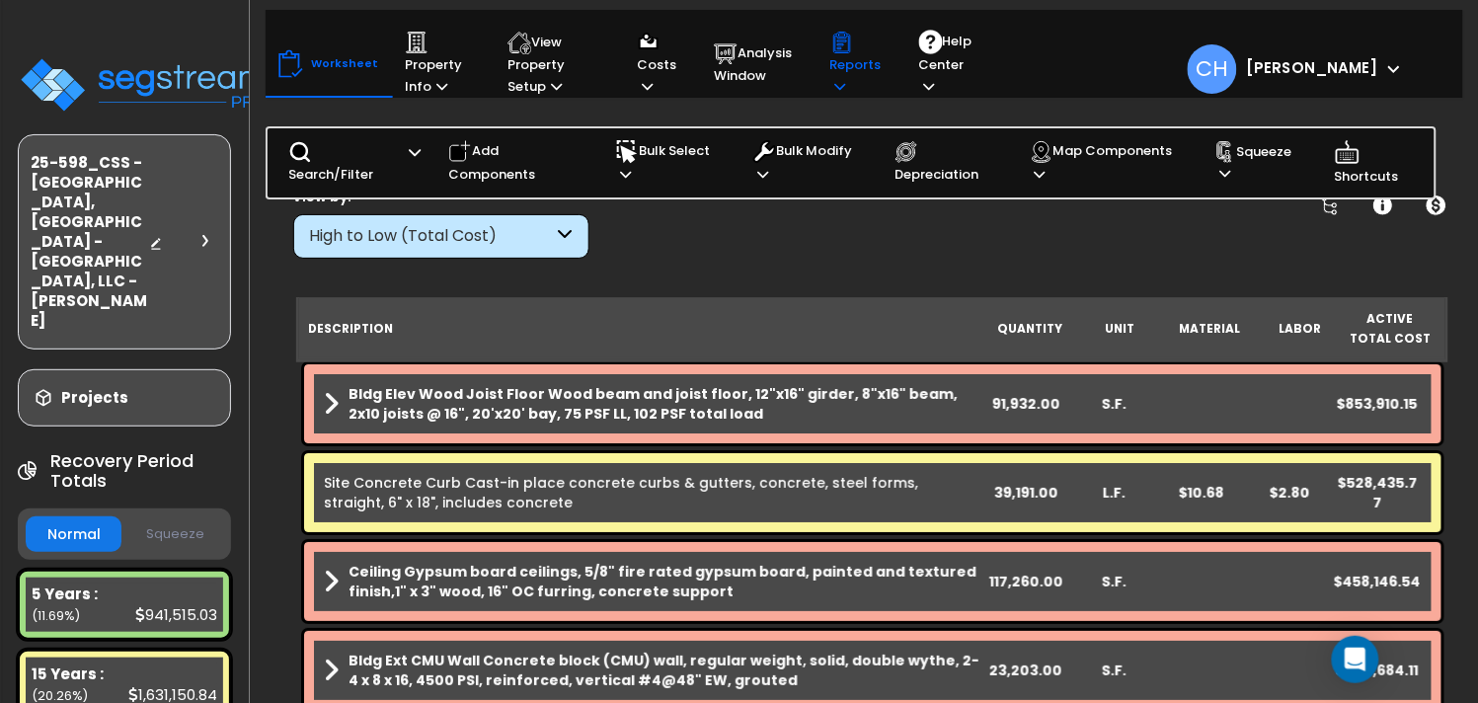
click at [848, 78] on p "Reports" at bounding box center [855, 64] width 51 height 67
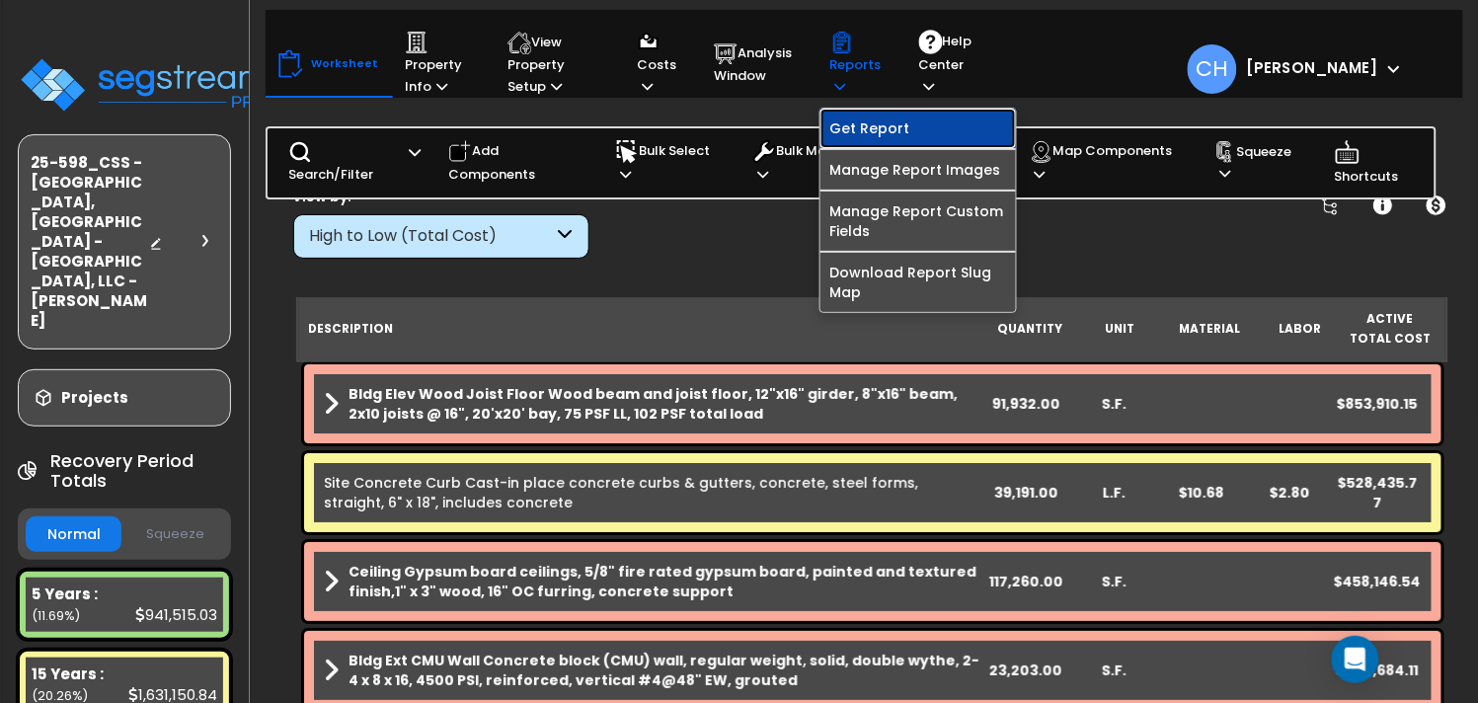
click at [884, 127] on link "Get Report" at bounding box center [919, 128] width 196 height 39
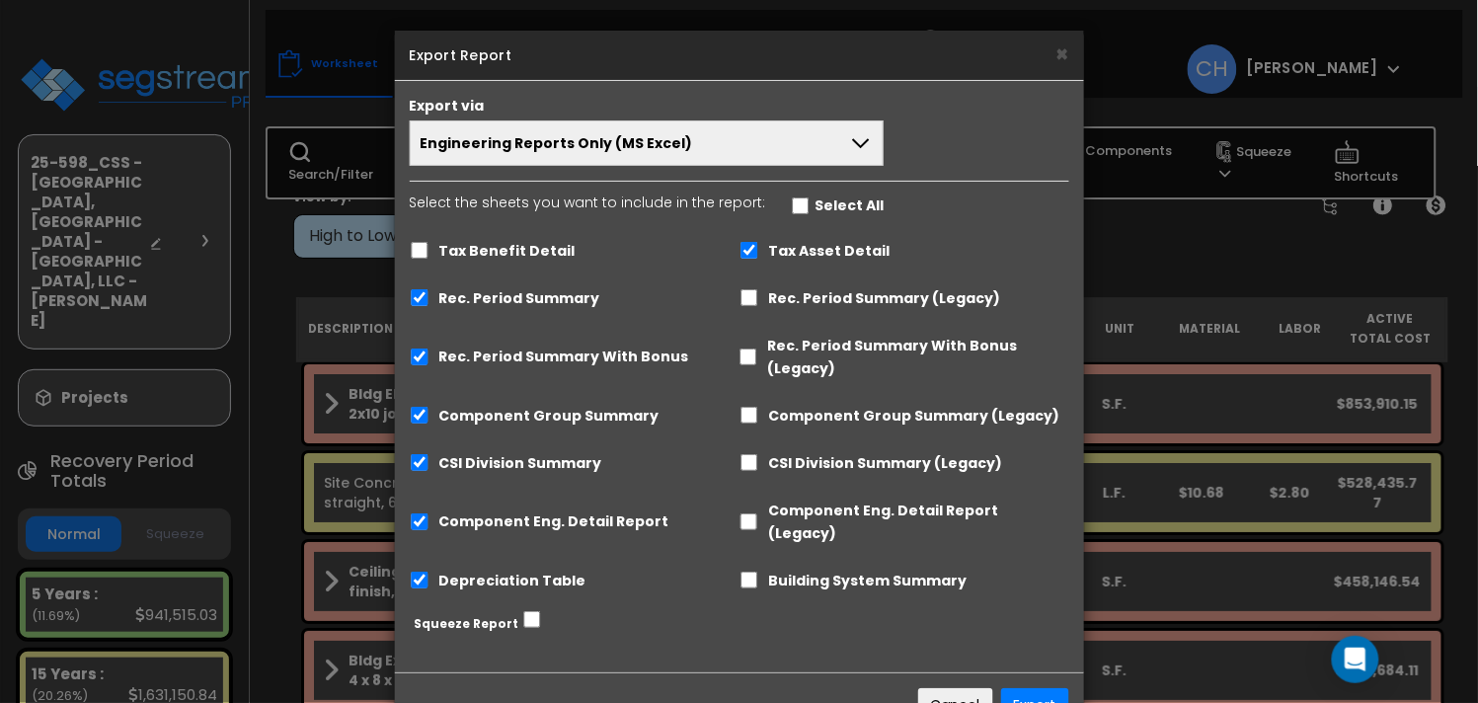
click at [710, 134] on button "Engineering Reports Only (MS Excel)" at bounding box center [647, 142] width 475 height 45
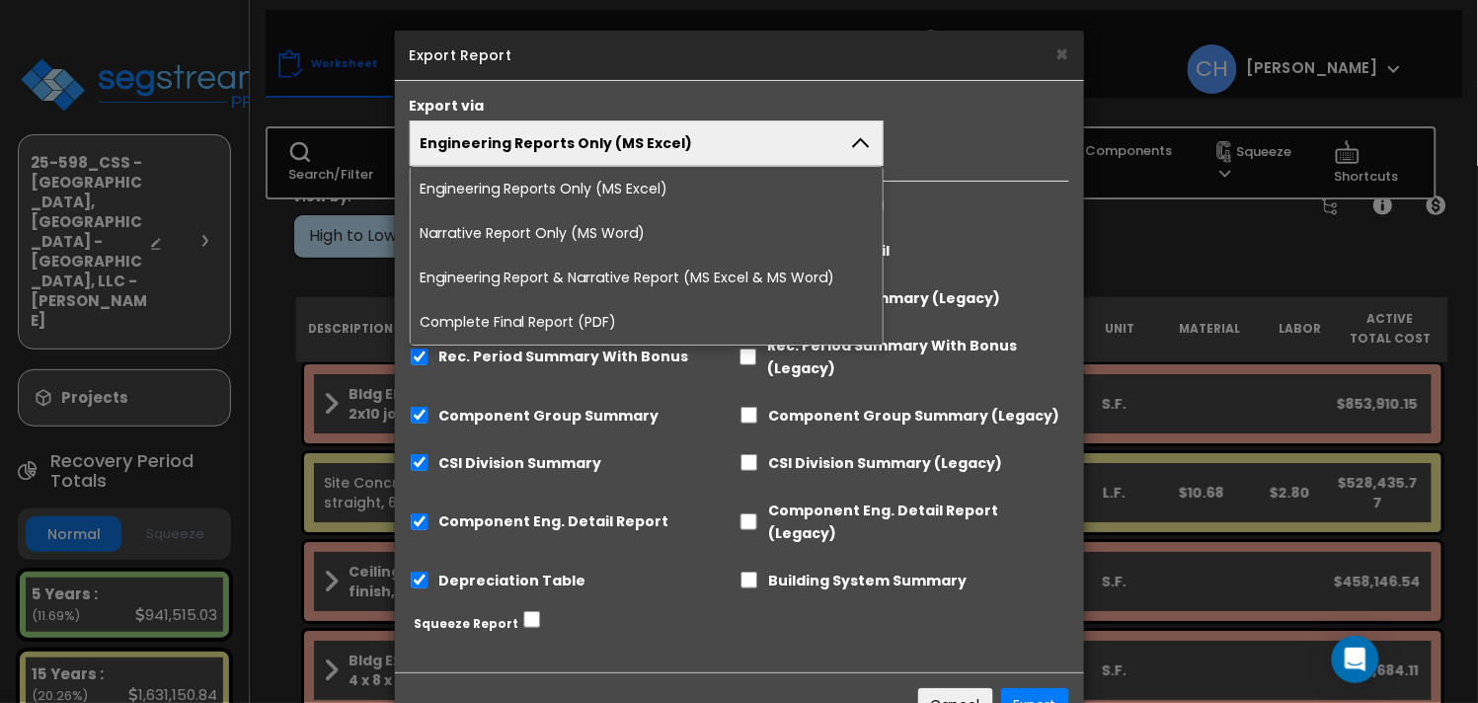
click at [583, 325] on li "Complete Final Report (PDF)" at bounding box center [647, 322] width 473 height 44
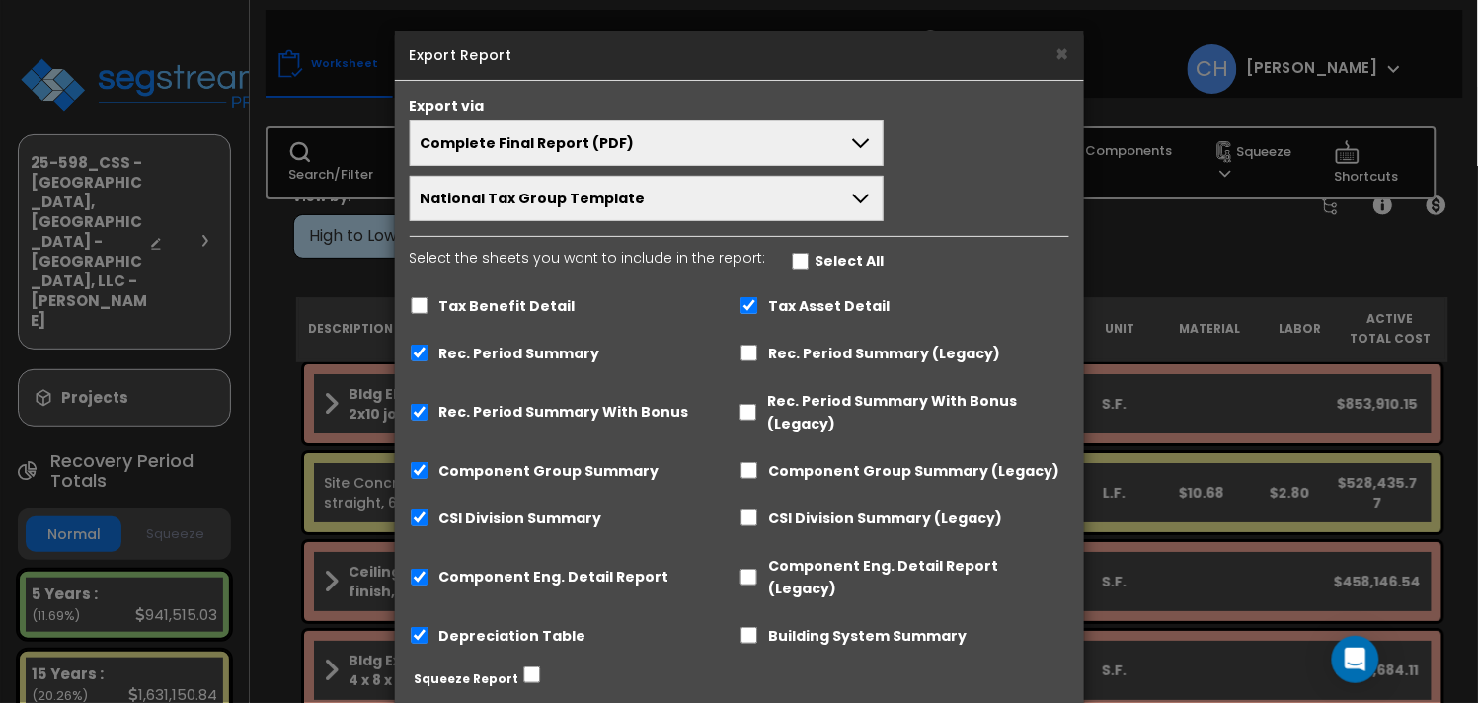
scroll to position [99, 0]
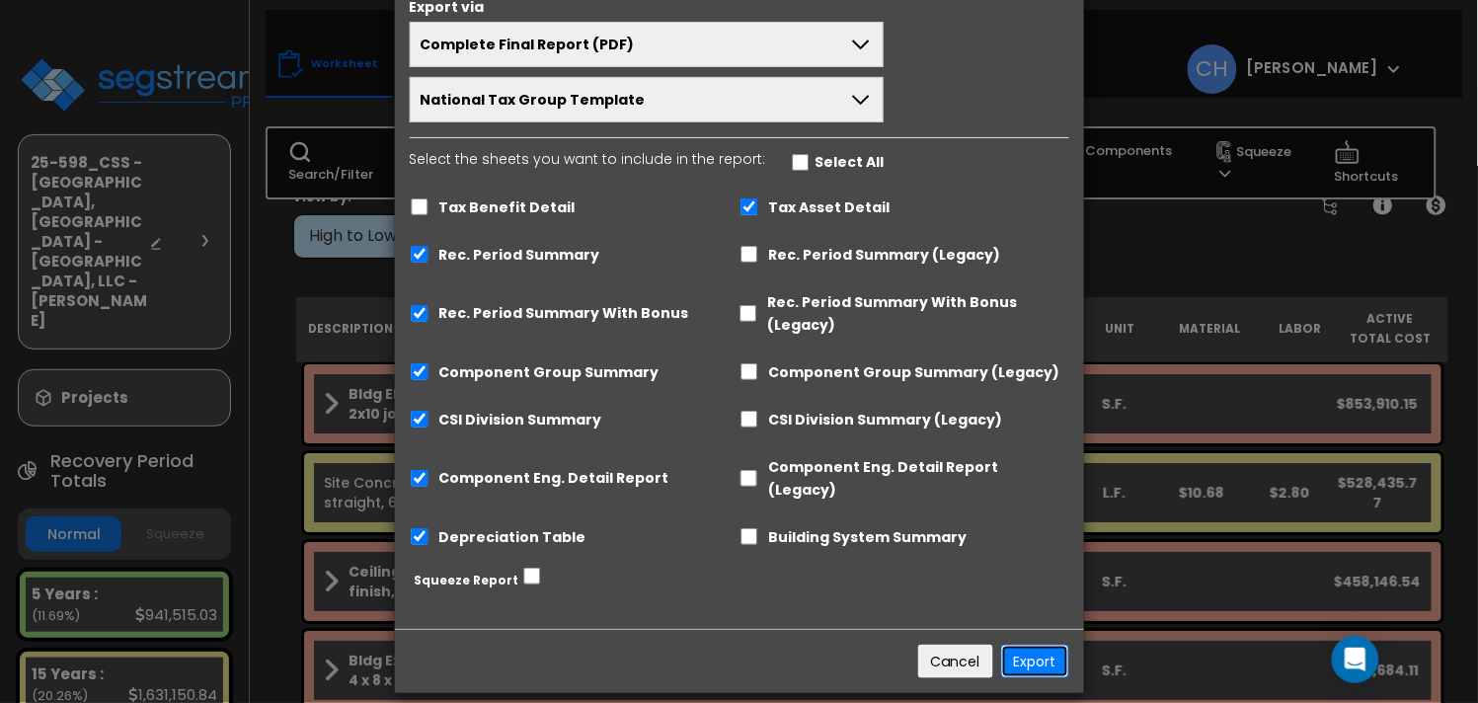
click at [1035, 645] on button "Export" at bounding box center [1035, 662] width 68 height 34
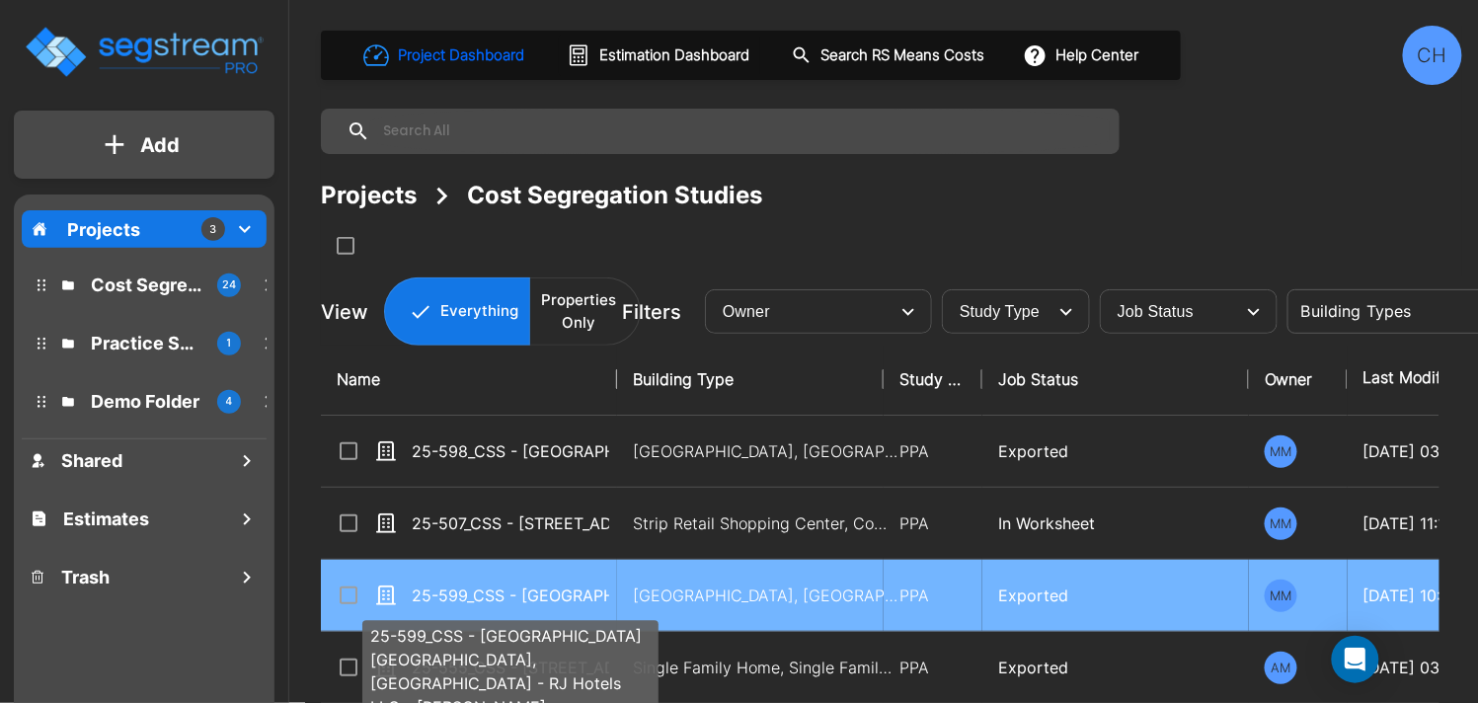
click at [600, 595] on p "25-599_CSS - [GEOGRAPHIC_DATA] [GEOGRAPHIC_DATA], [GEOGRAPHIC_DATA] - RJ Hotels…" at bounding box center [510, 596] width 197 height 24
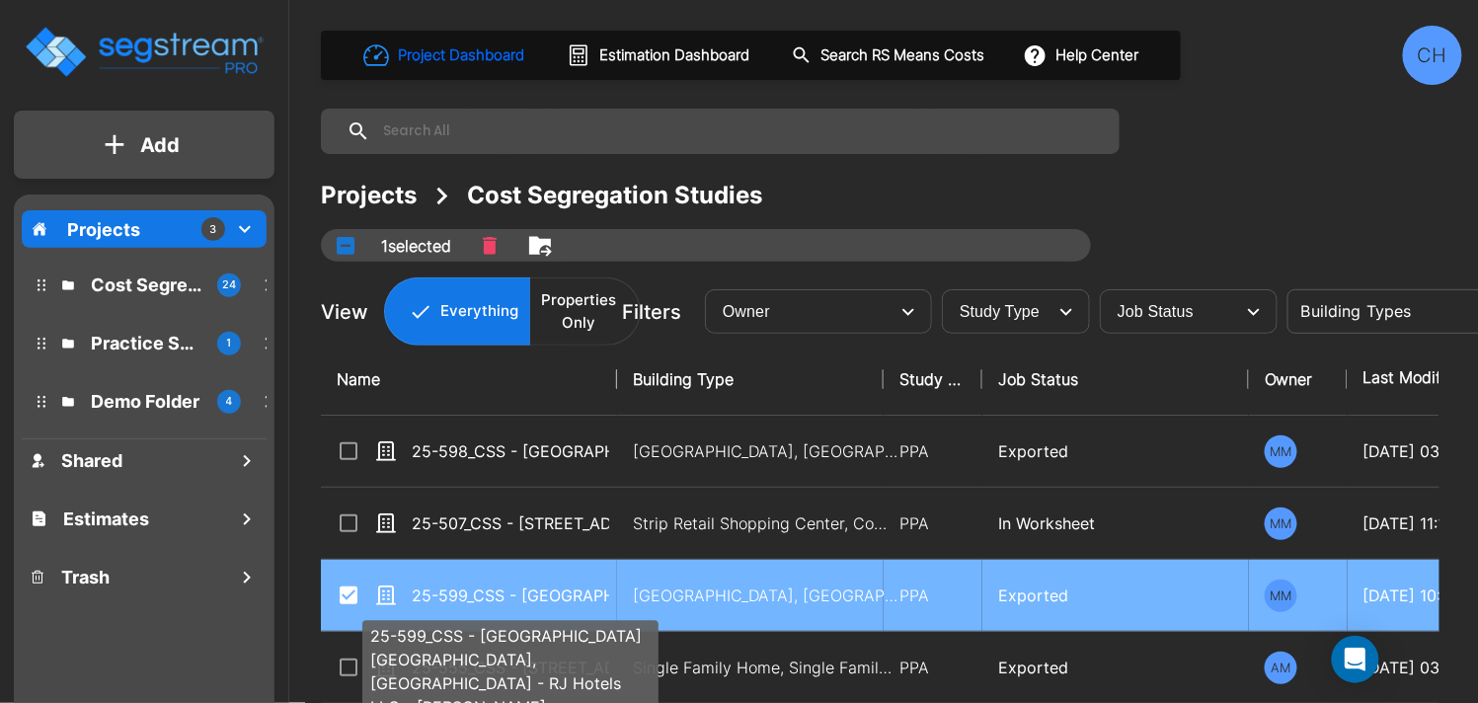
checkbox input "true"
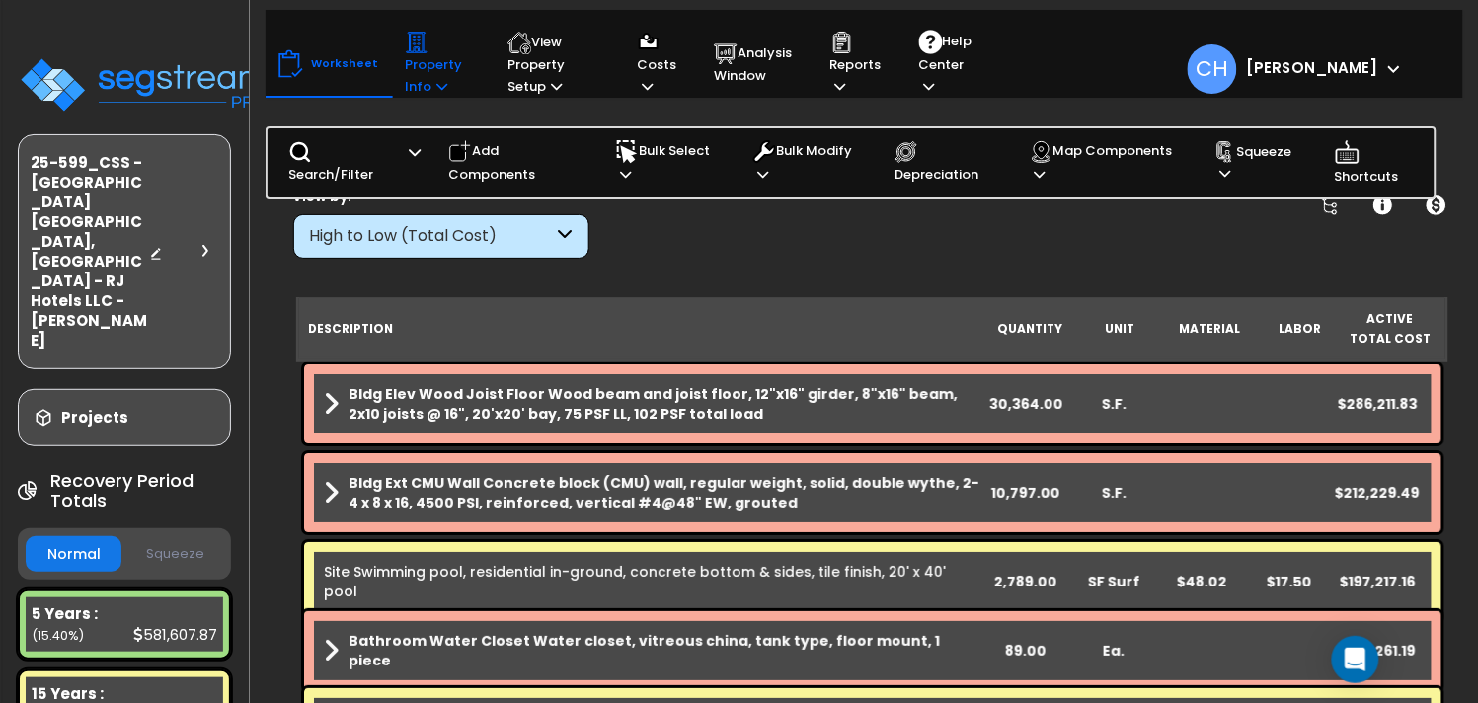
click at [436, 84] on icon at bounding box center [441, 86] width 11 height 13
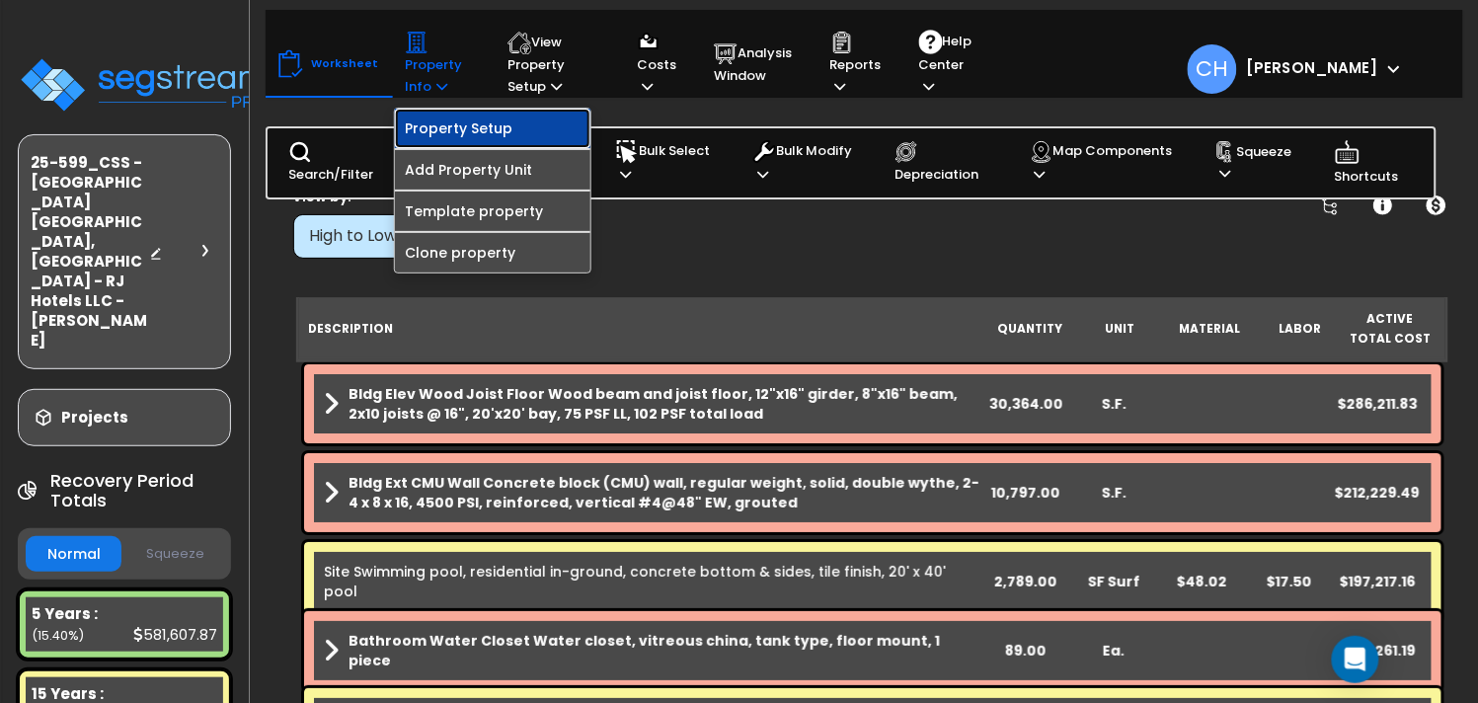
click at [436, 129] on link "Property Setup" at bounding box center [493, 128] width 196 height 39
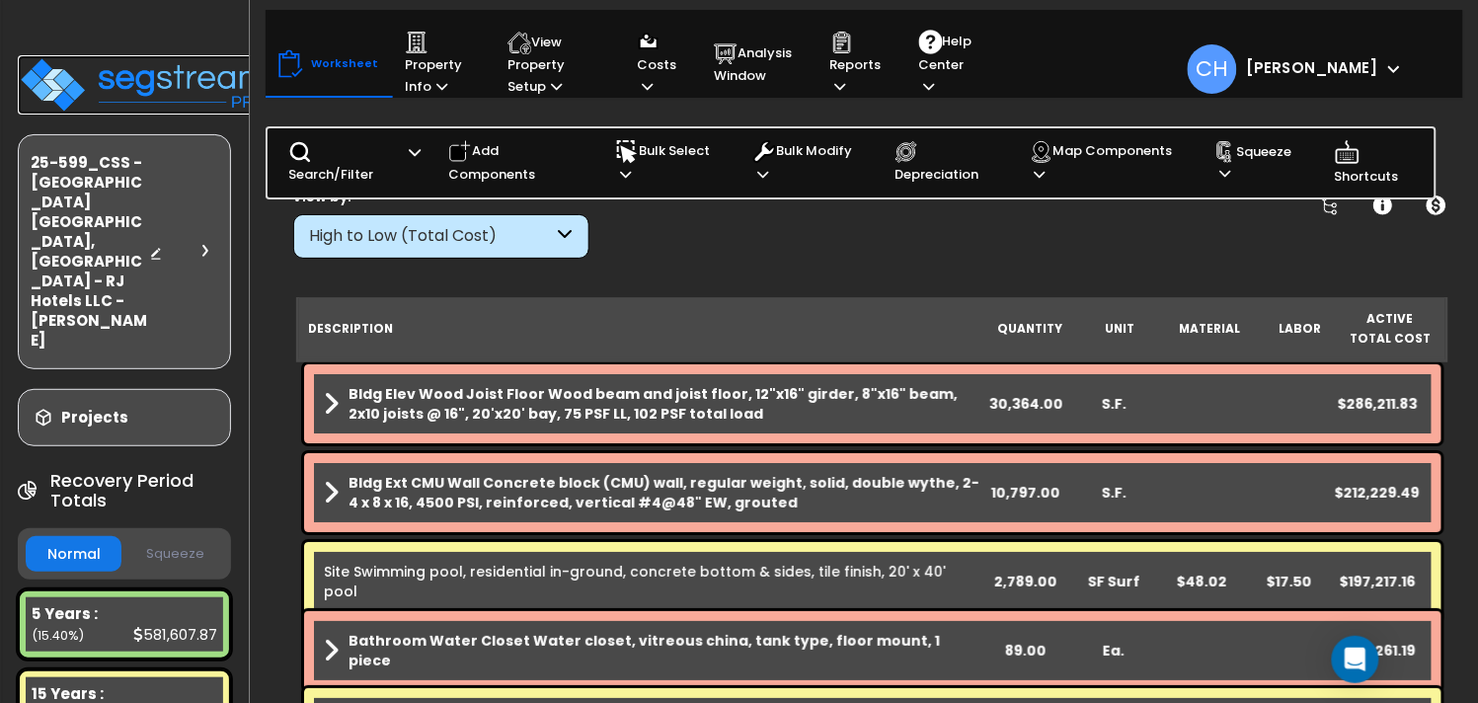
click at [135, 76] on img at bounding box center [146, 84] width 257 height 59
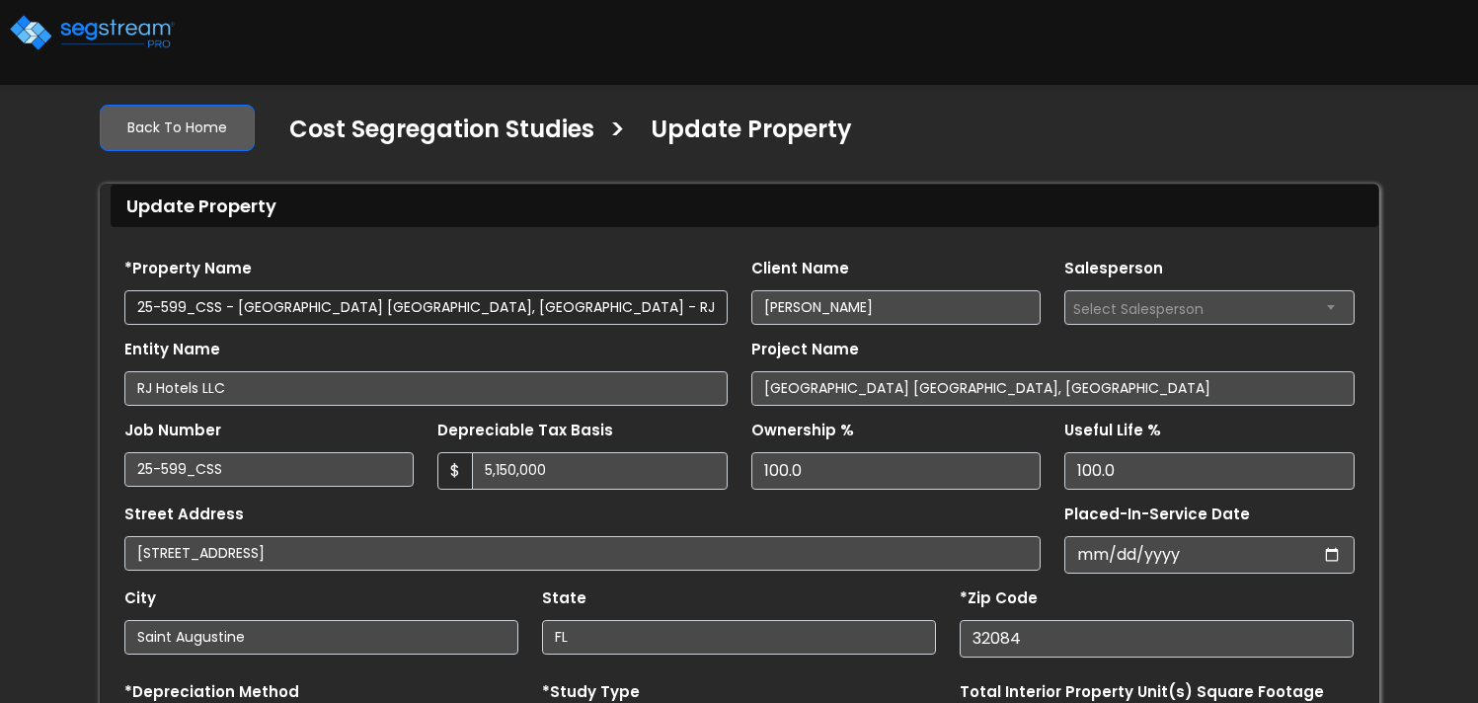
select select "2024"
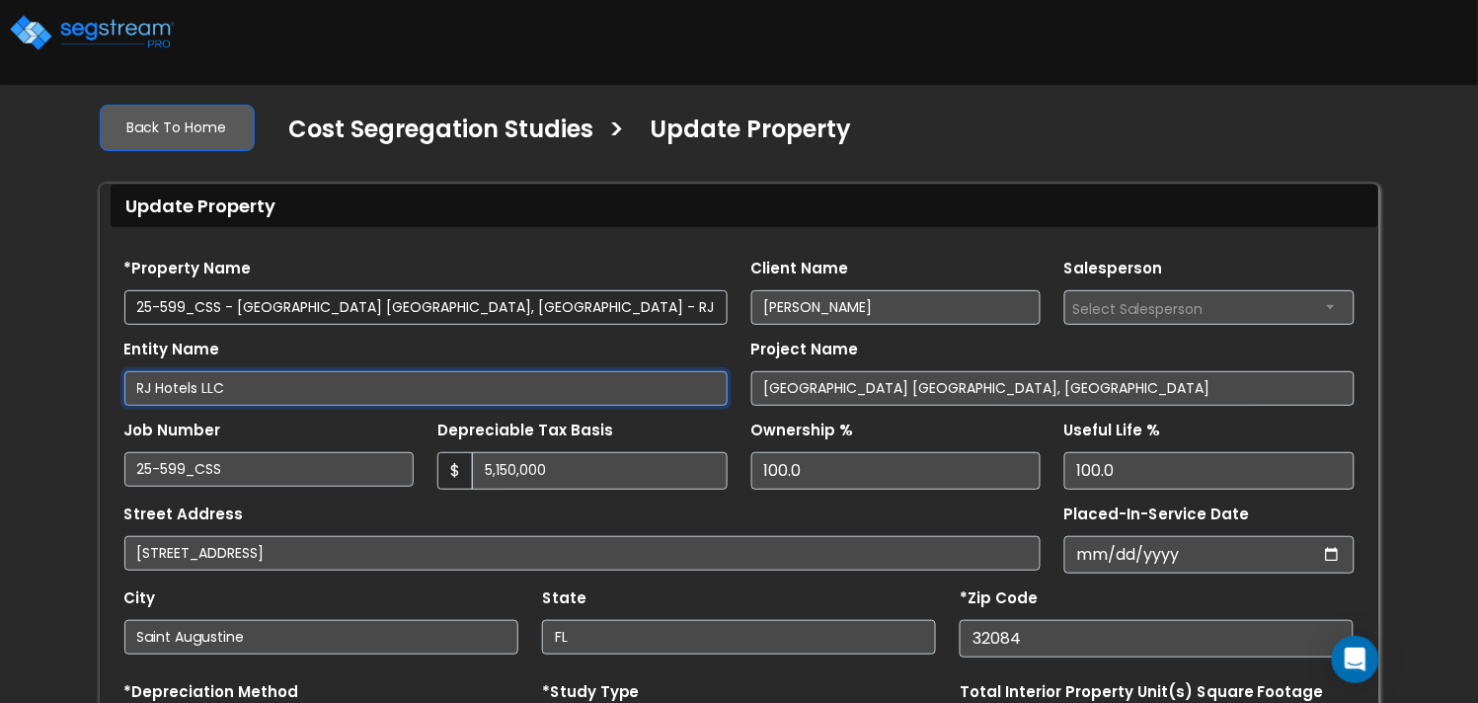
drag, startPoint x: 263, startPoint y: 384, endPoint x: 37, endPoint y: 346, distance: 229.4
click at [26, 360] on div "We are Building your Property. So please grab a coffee and let us do the heavy …" at bounding box center [739, 549] width 1478 height 924
drag, startPoint x: 269, startPoint y: 391, endPoint x: 53, endPoint y: 367, distance: 216.6
click at [23, 368] on div "We are Building your Property. So please grab a coffee and let us do the heavy …" at bounding box center [739, 549] width 1478 height 924
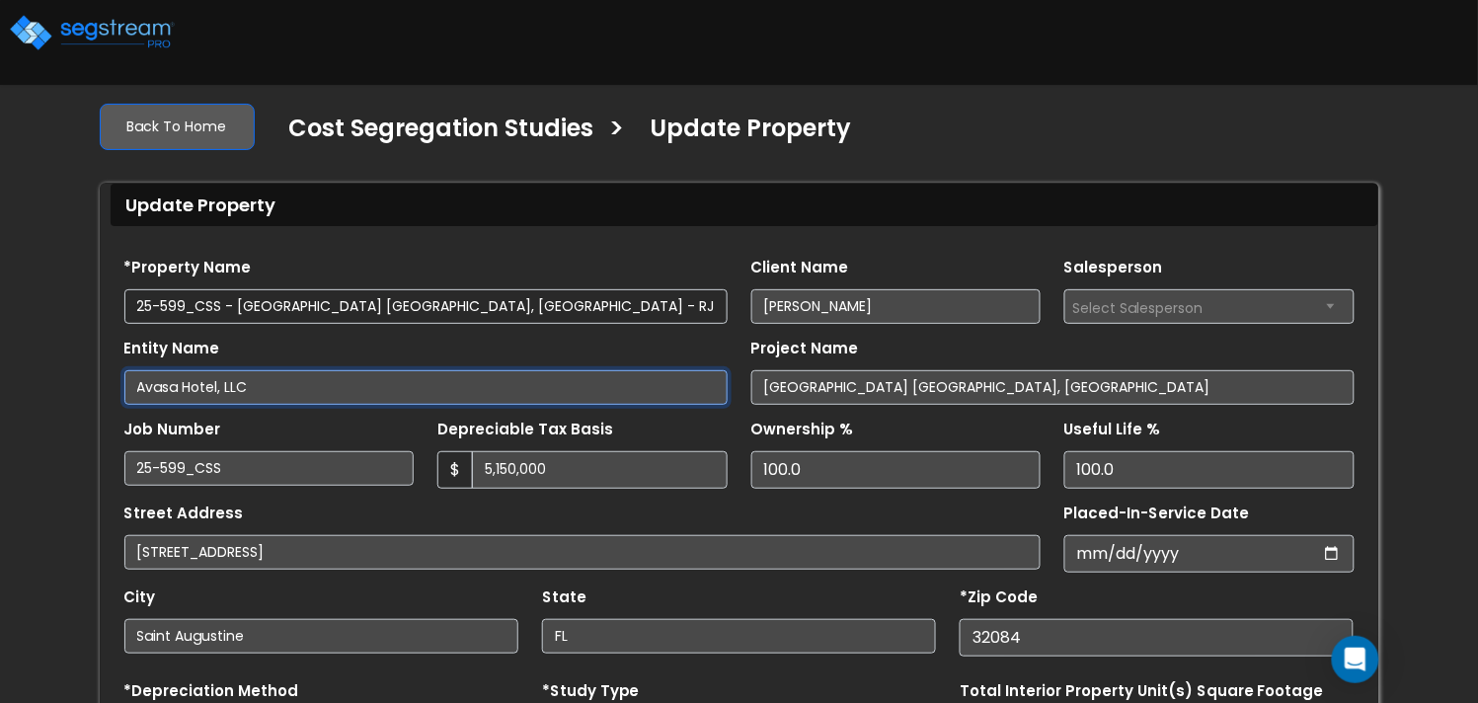
type input "Avasa Hotel, LLC"
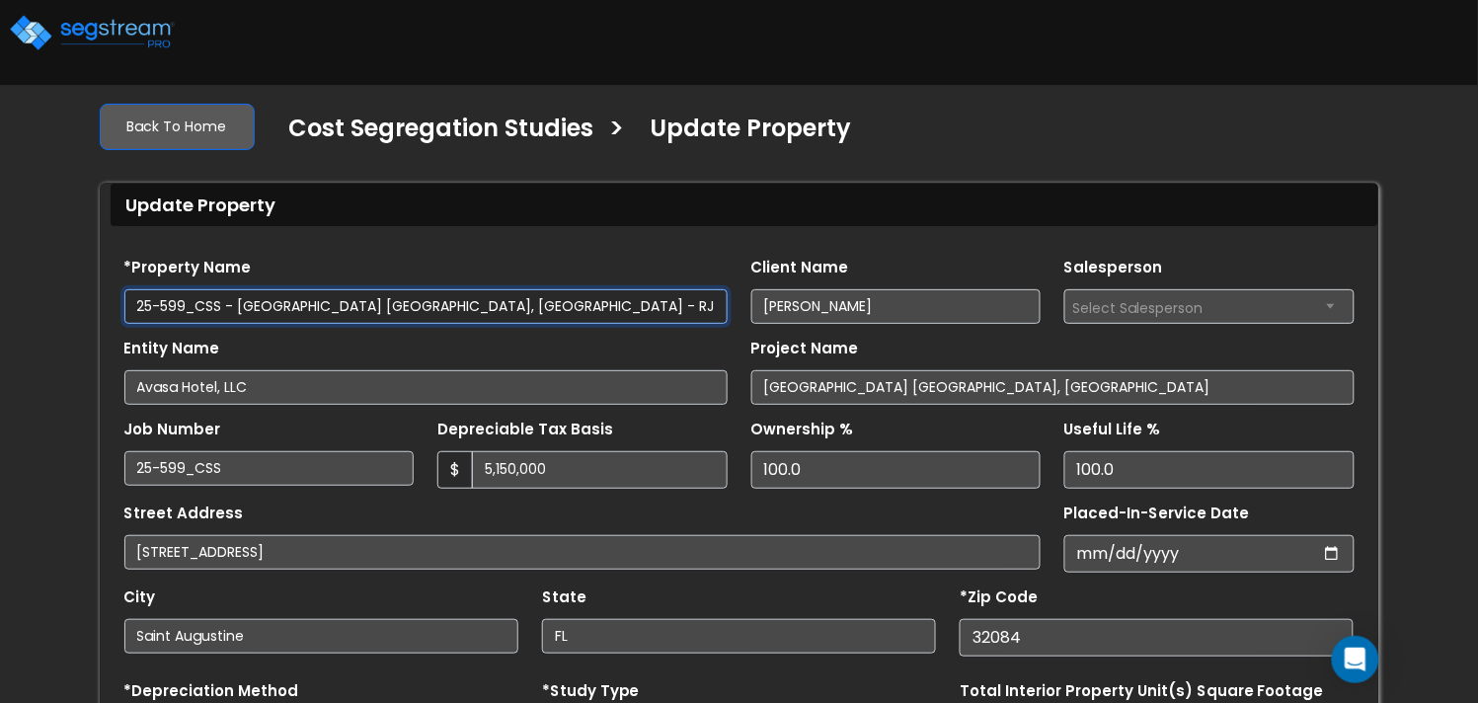
click at [450, 300] on input "25-599_CSS - Fairfield Inn St. Augustine, FL - RJ Hotels LLC - Jiten Patel" at bounding box center [425, 306] width 603 height 35
drag, startPoint x: 448, startPoint y: 305, endPoint x: 573, endPoint y: 315, distance: 124.8
click at [532, 305] on input "25-599_CSS - Fairfield Inn St. Augustine, FL - RJ Hotels LLC - Jiten Patel" at bounding box center [425, 306] width 603 height 35
paste input "Avasa Hotel,"
type input "25-599_CSS - [GEOGRAPHIC_DATA], [GEOGRAPHIC_DATA] - [GEOGRAPHIC_DATA], LLC - [P…"
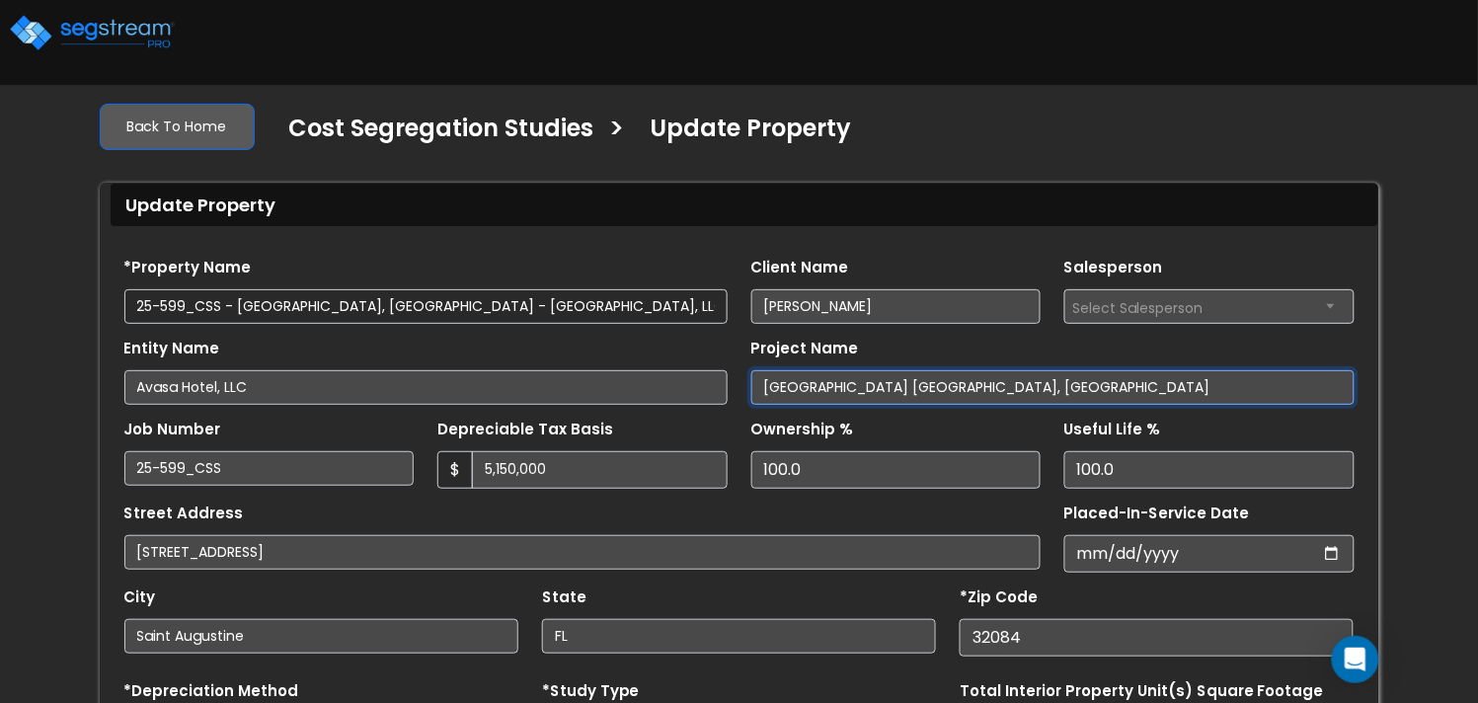
click at [887, 386] on input "Fairfield Inn St. Augustine, FL" at bounding box center [1052, 387] width 603 height 35
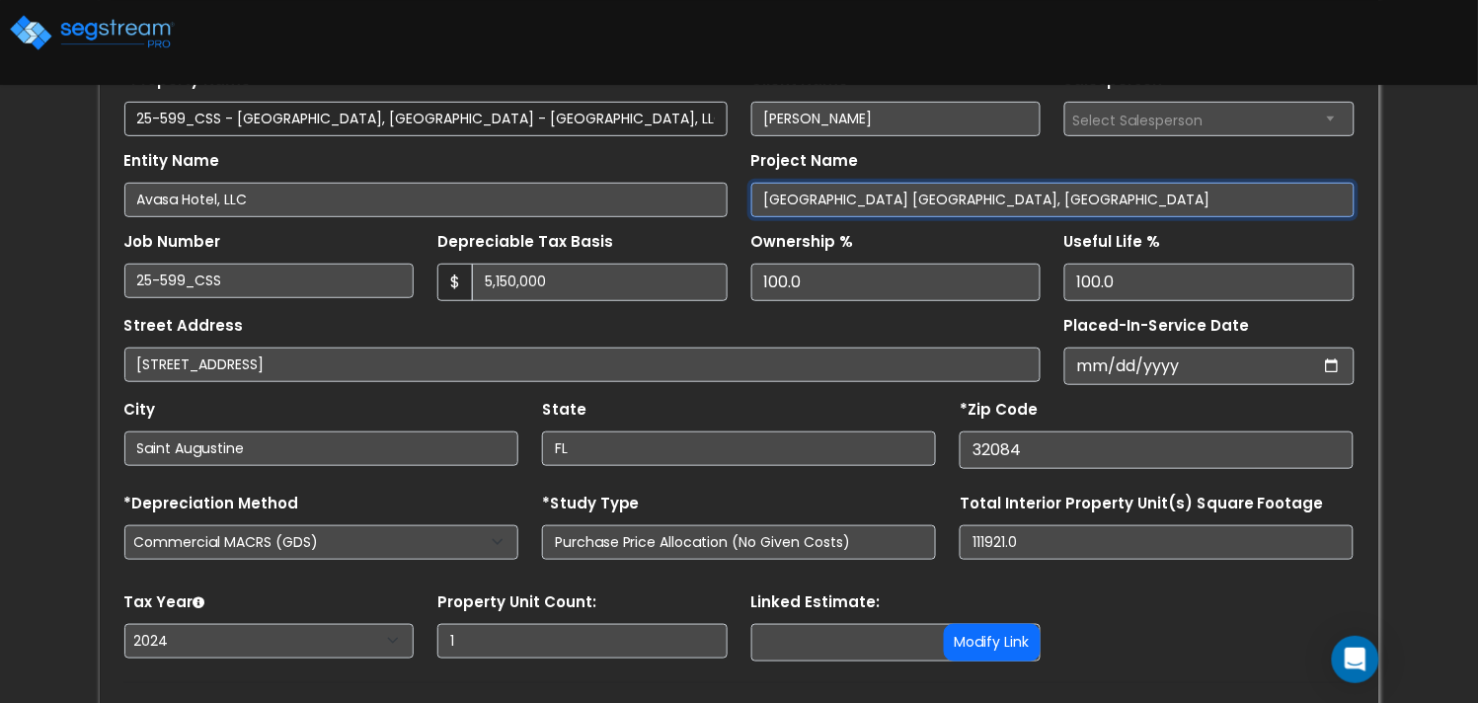
scroll to position [309, 0]
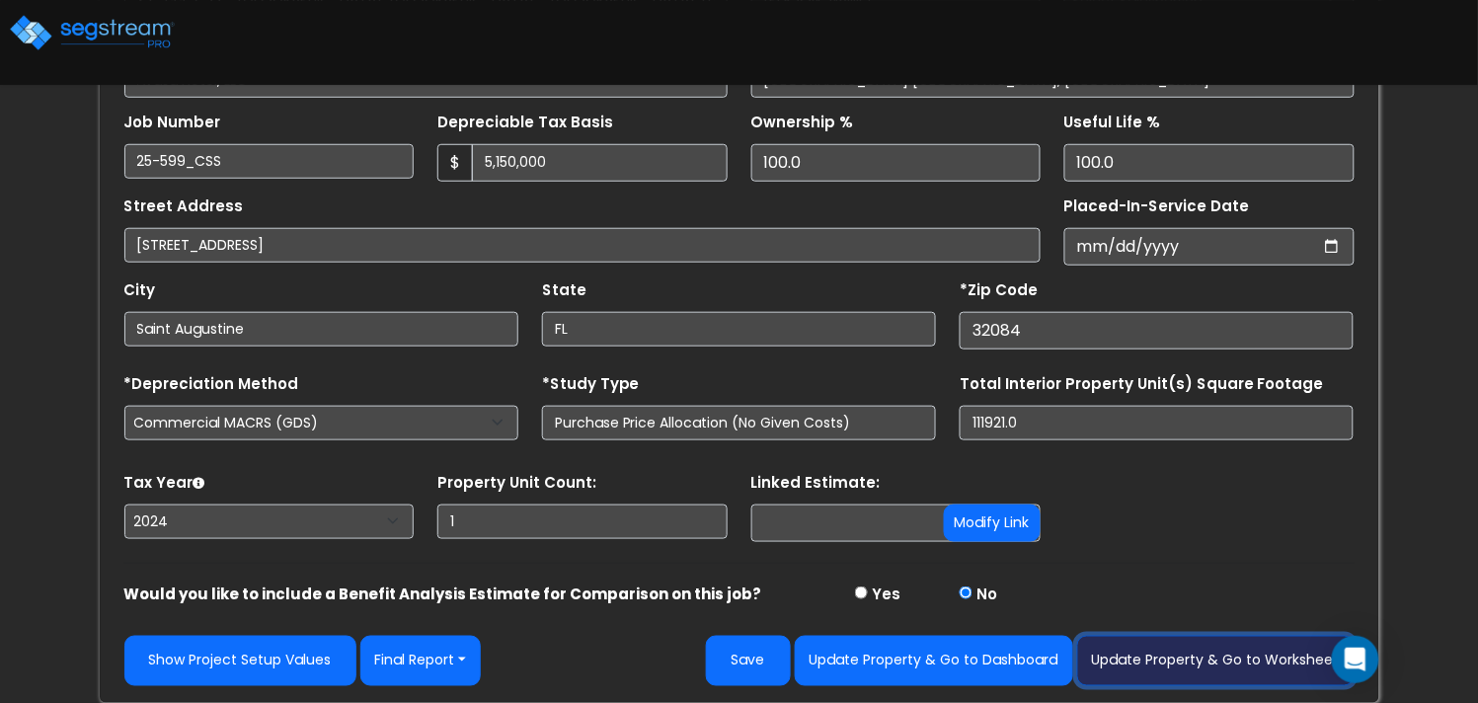
click at [1200, 659] on button "Update Property & Go to Worksheet" at bounding box center [1215, 661] width 277 height 50
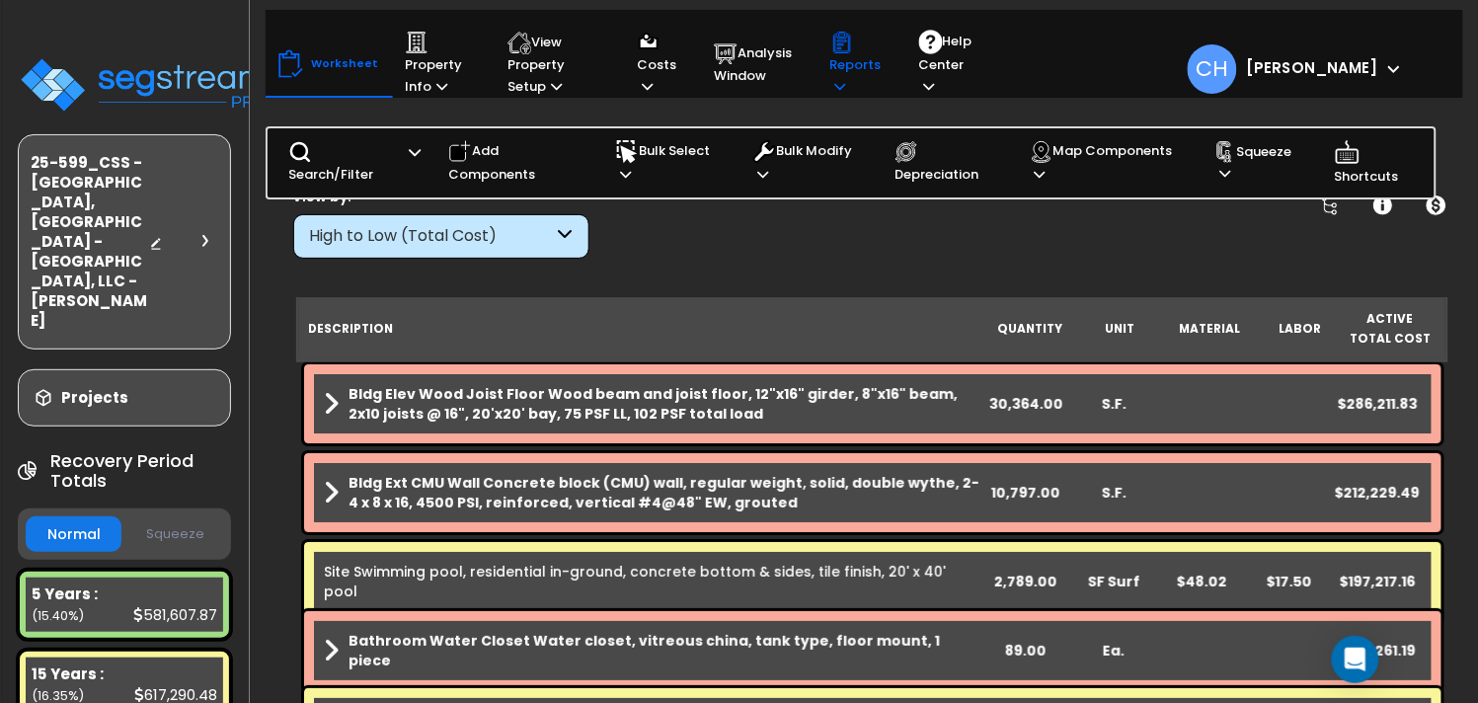
click at [843, 83] on icon at bounding box center [840, 86] width 11 height 13
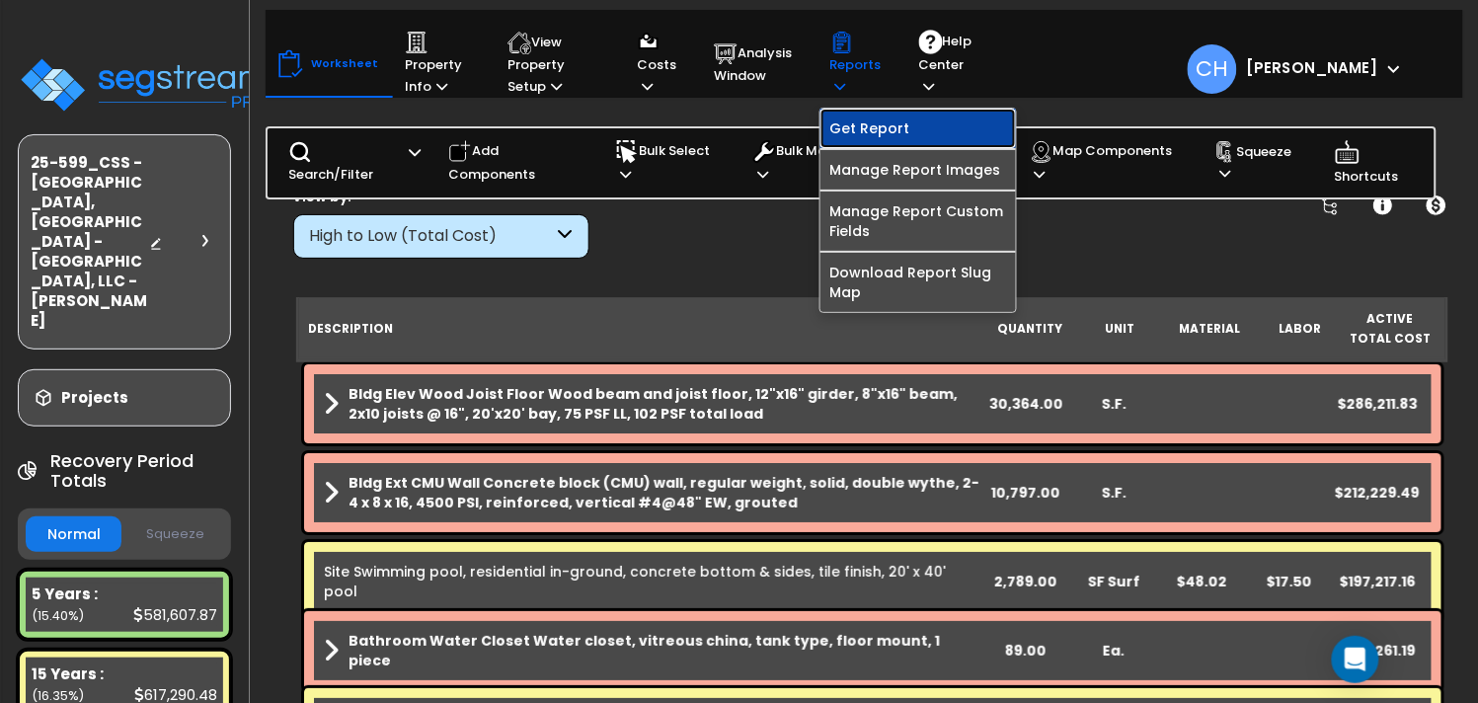
click at [876, 133] on link "Get Report" at bounding box center [919, 128] width 196 height 39
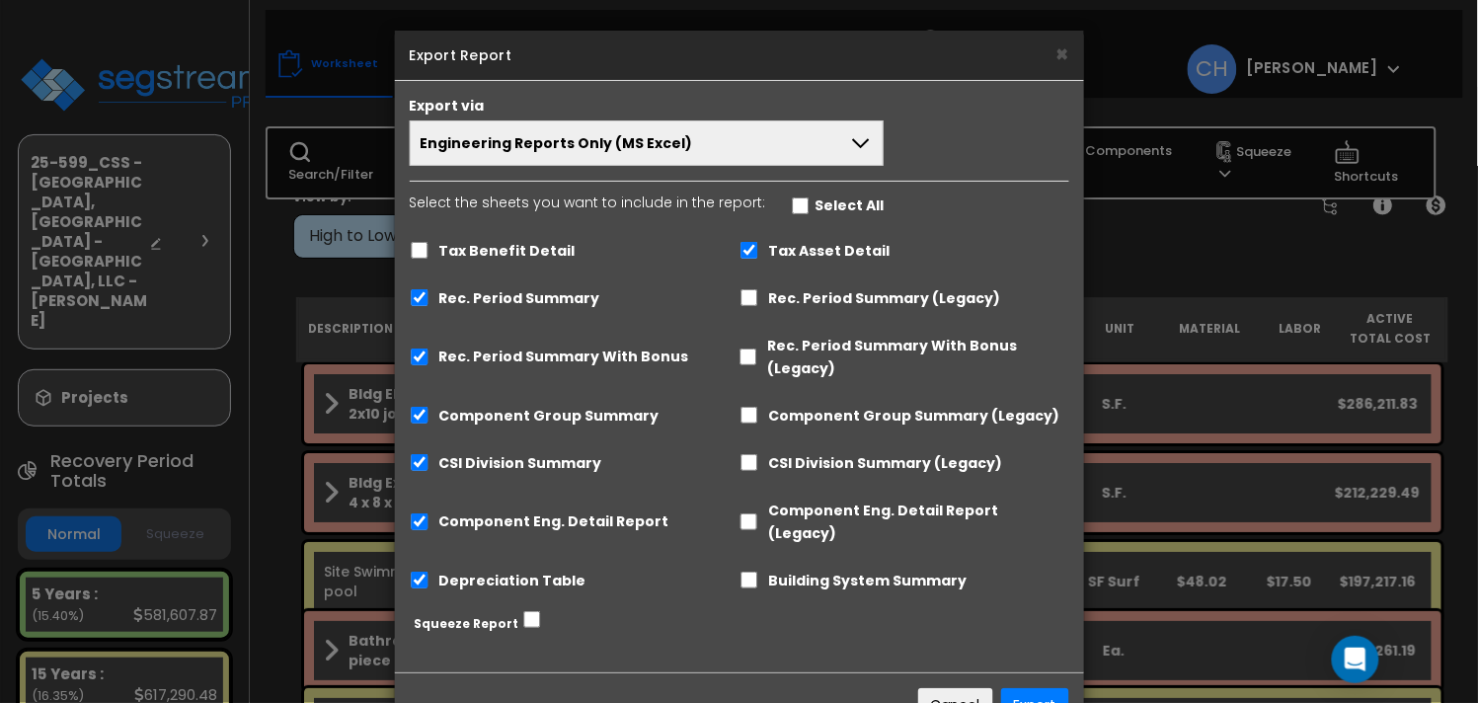
click at [668, 145] on span "Engineering Reports Only (MS Excel)" at bounding box center [557, 143] width 273 height 20
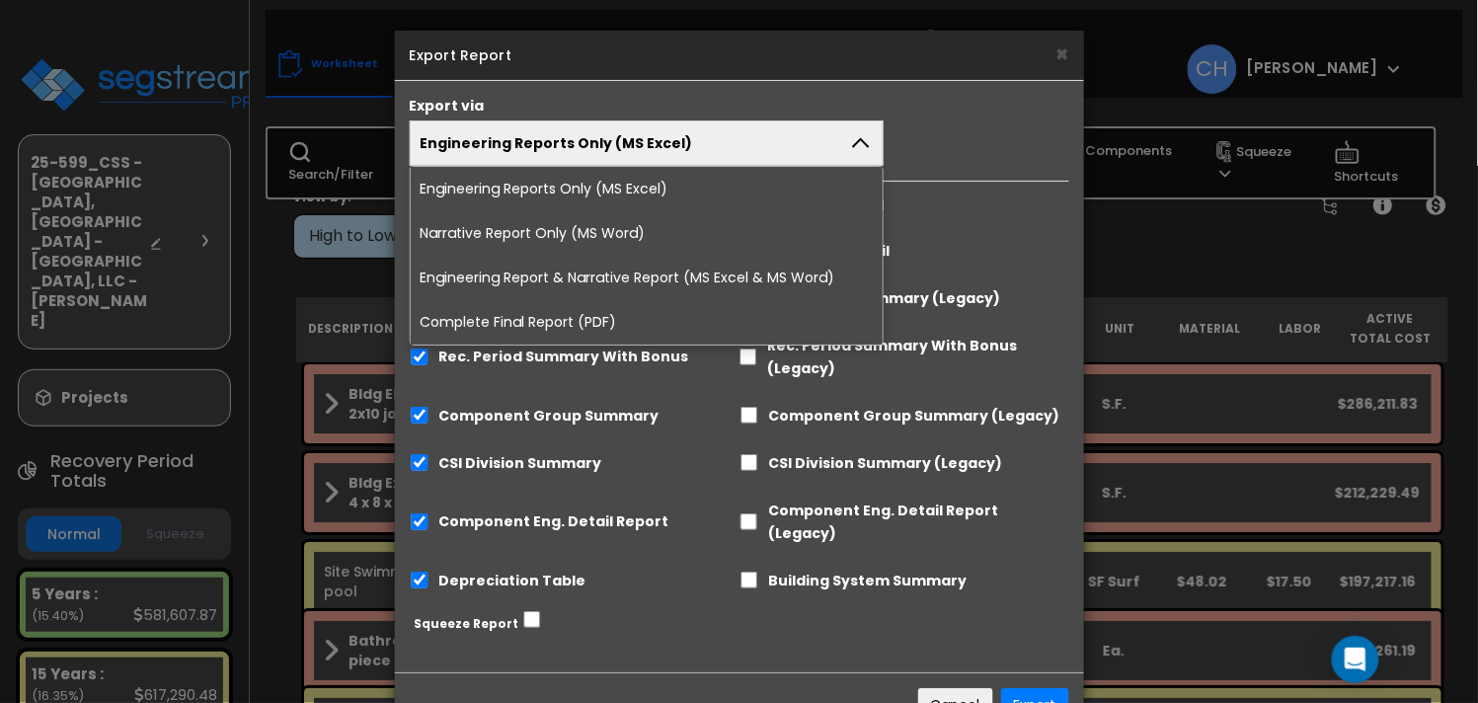
click at [591, 315] on li "Complete Final Report (PDF)" at bounding box center [647, 322] width 473 height 44
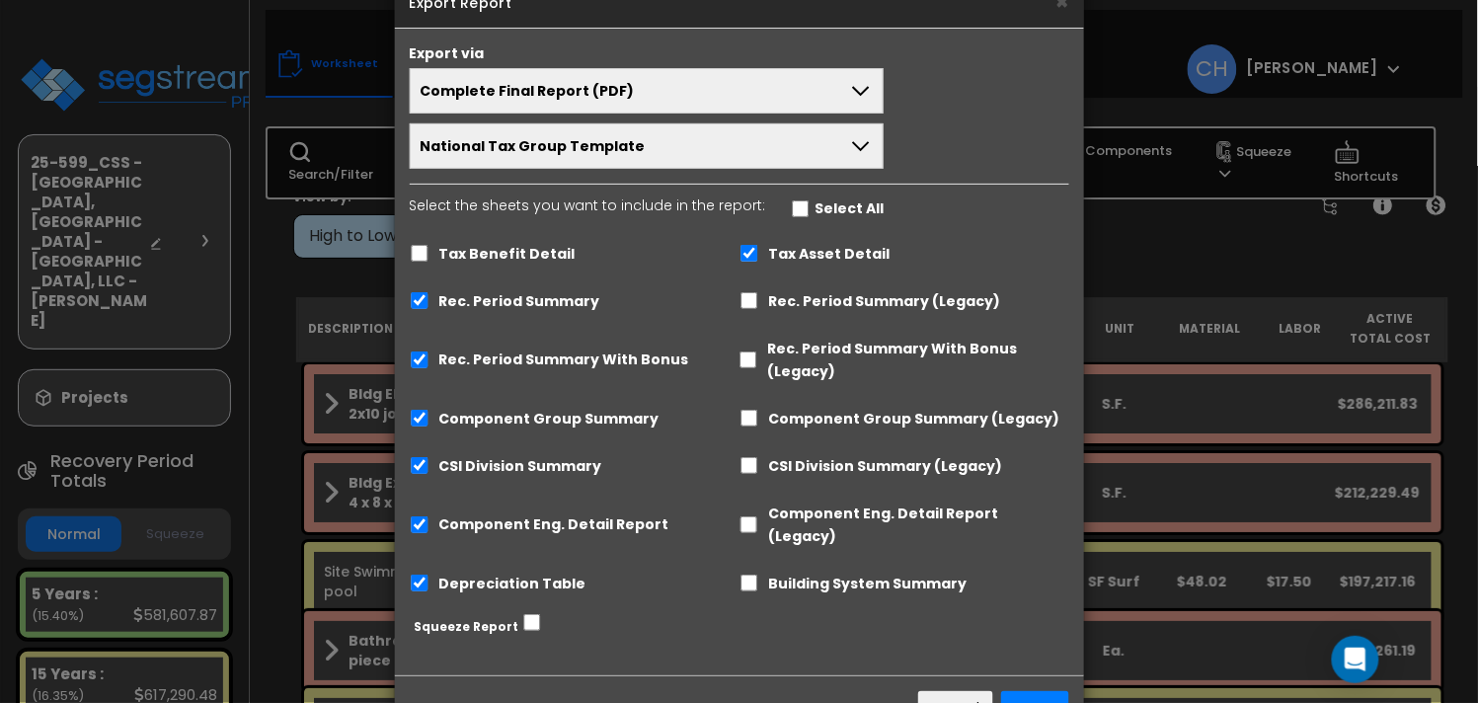
scroll to position [99, 0]
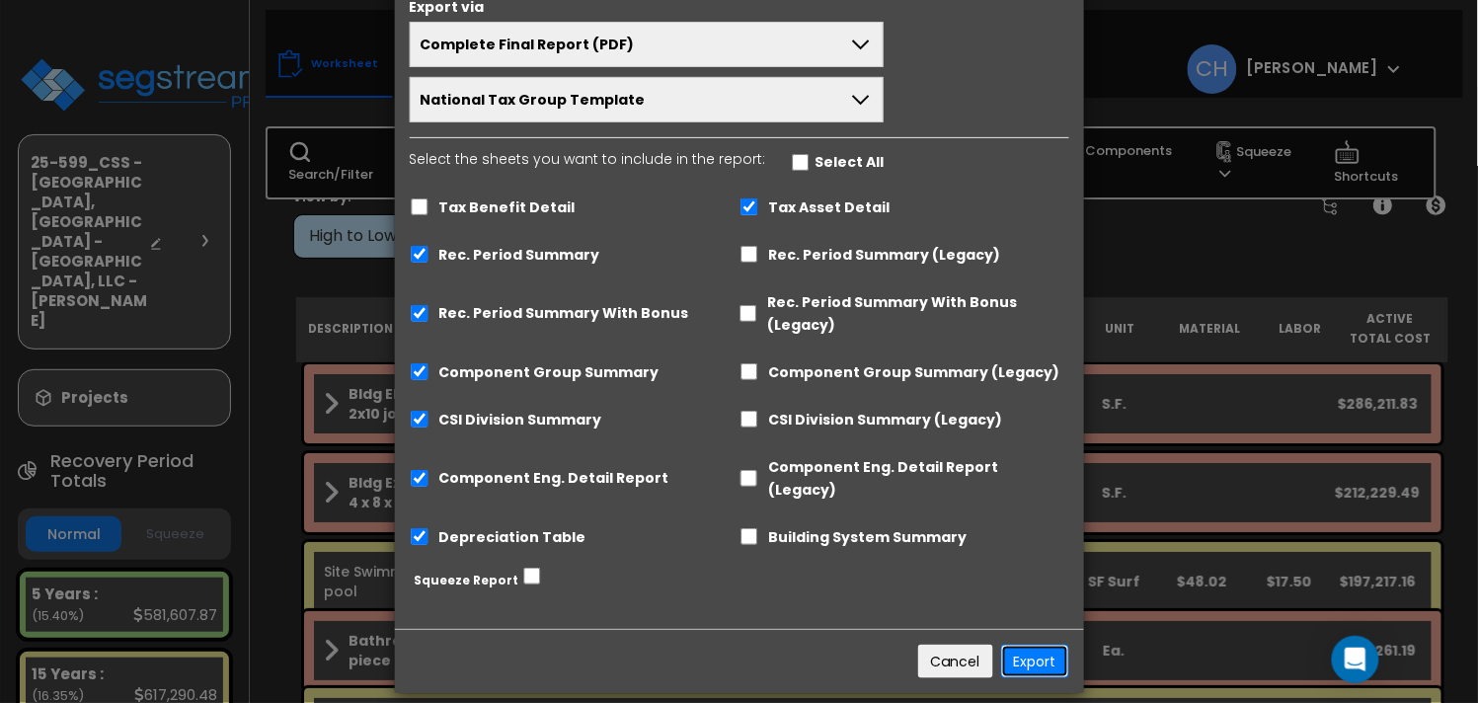
click at [1031, 645] on button "Export" at bounding box center [1035, 662] width 68 height 34
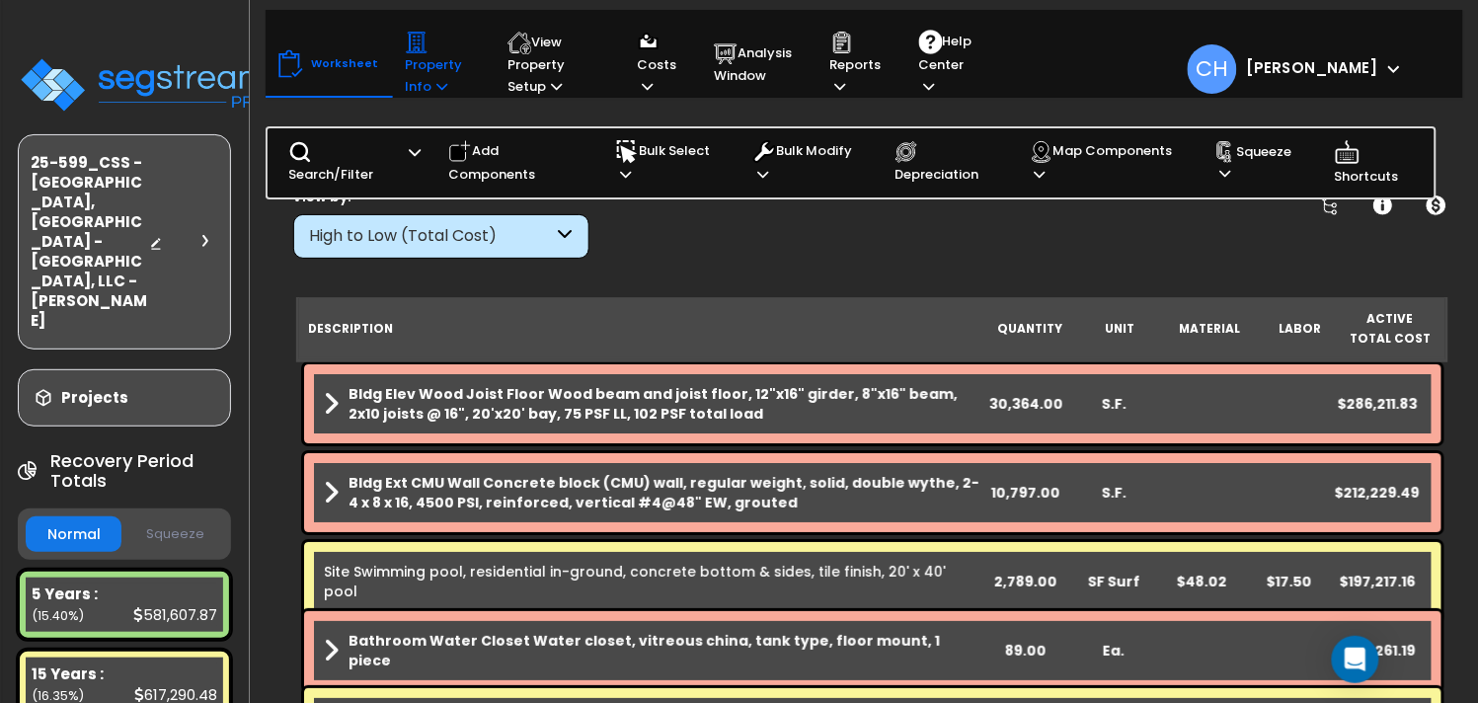
scroll to position [3, 0]
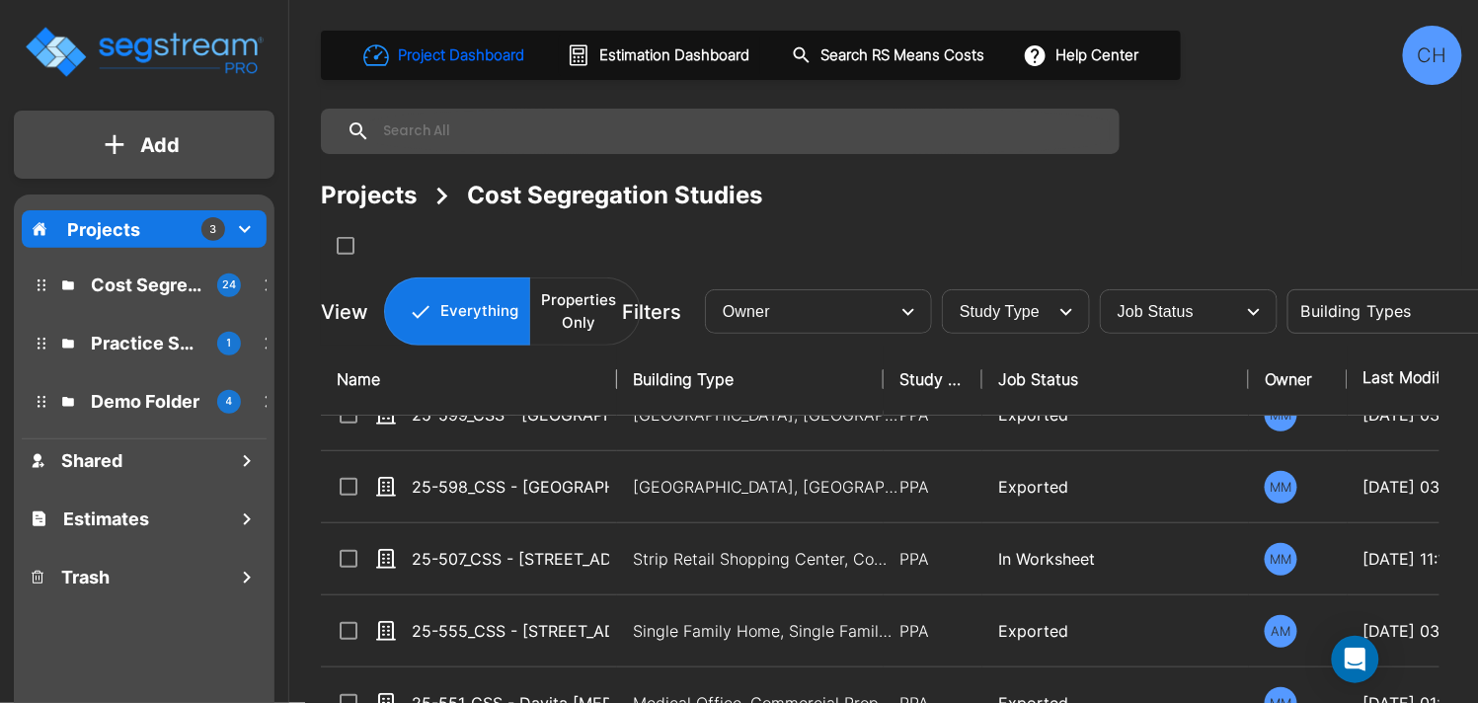
scroll to position [53, 0]
